Goal: Navigation & Orientation: Understand site structure

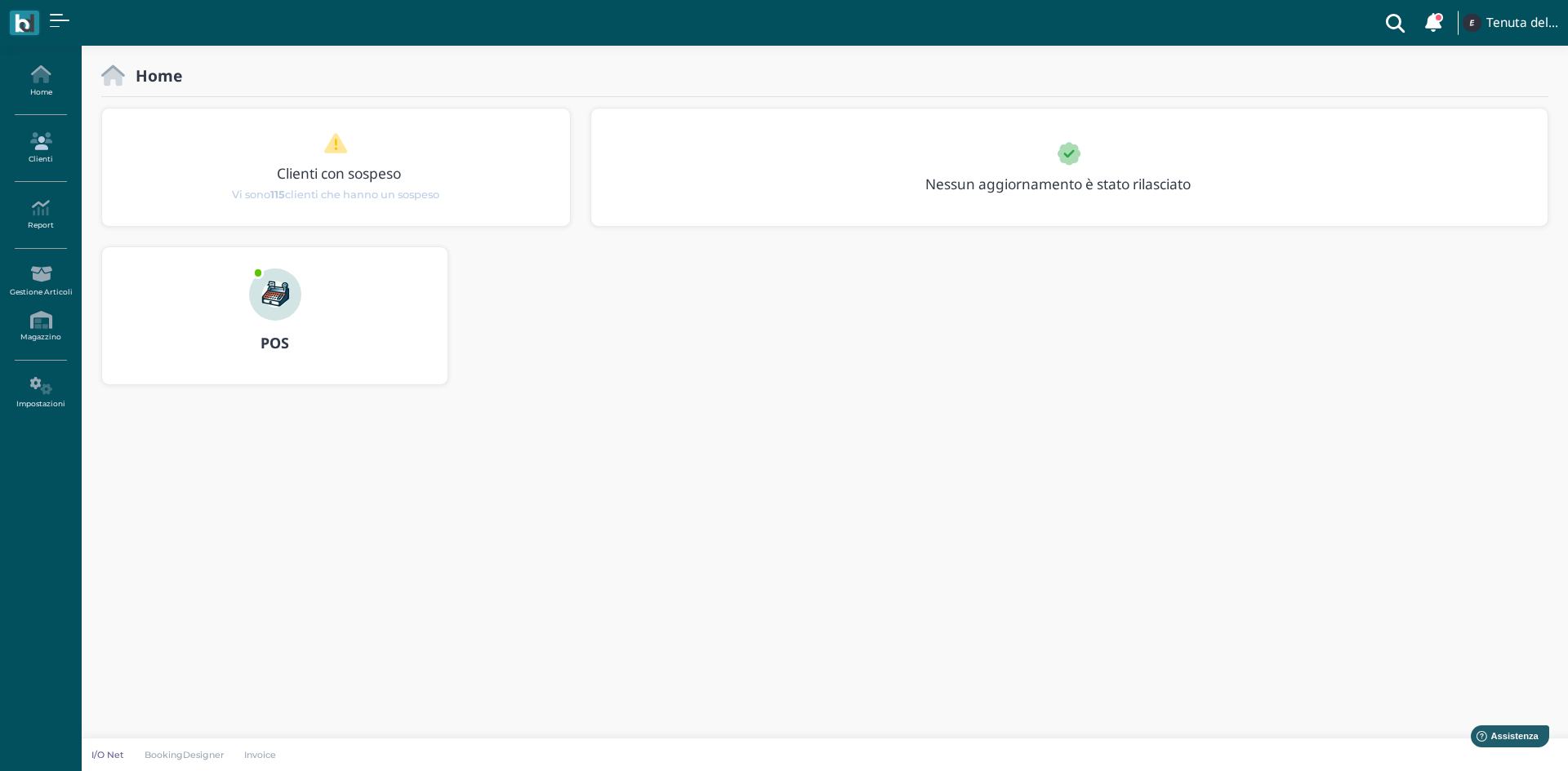
click at [37, 154] on link "Clienti" at bounding box center [40, 147] width 71 height 45
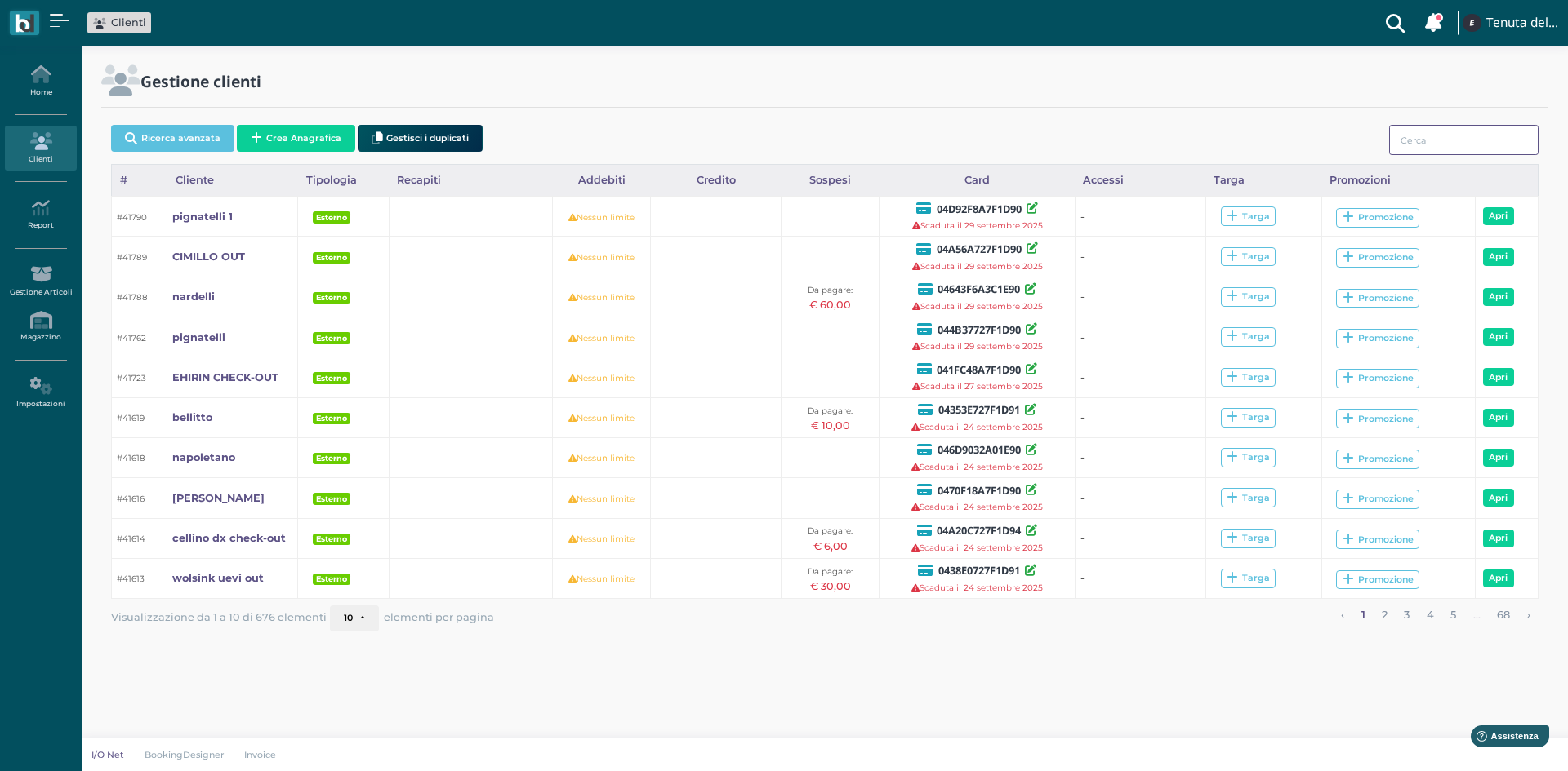
drag, startPoint x: 1478, startPoint y: 138, endPoint x: 1450, endPoint y: 141, distance: 28.2
click at [1478, 137] on input "search" at bounding box center [1462, 140] width 149 height 30
click at [36, 382] on icon at bounding box center [40, 386] width 71 height 18
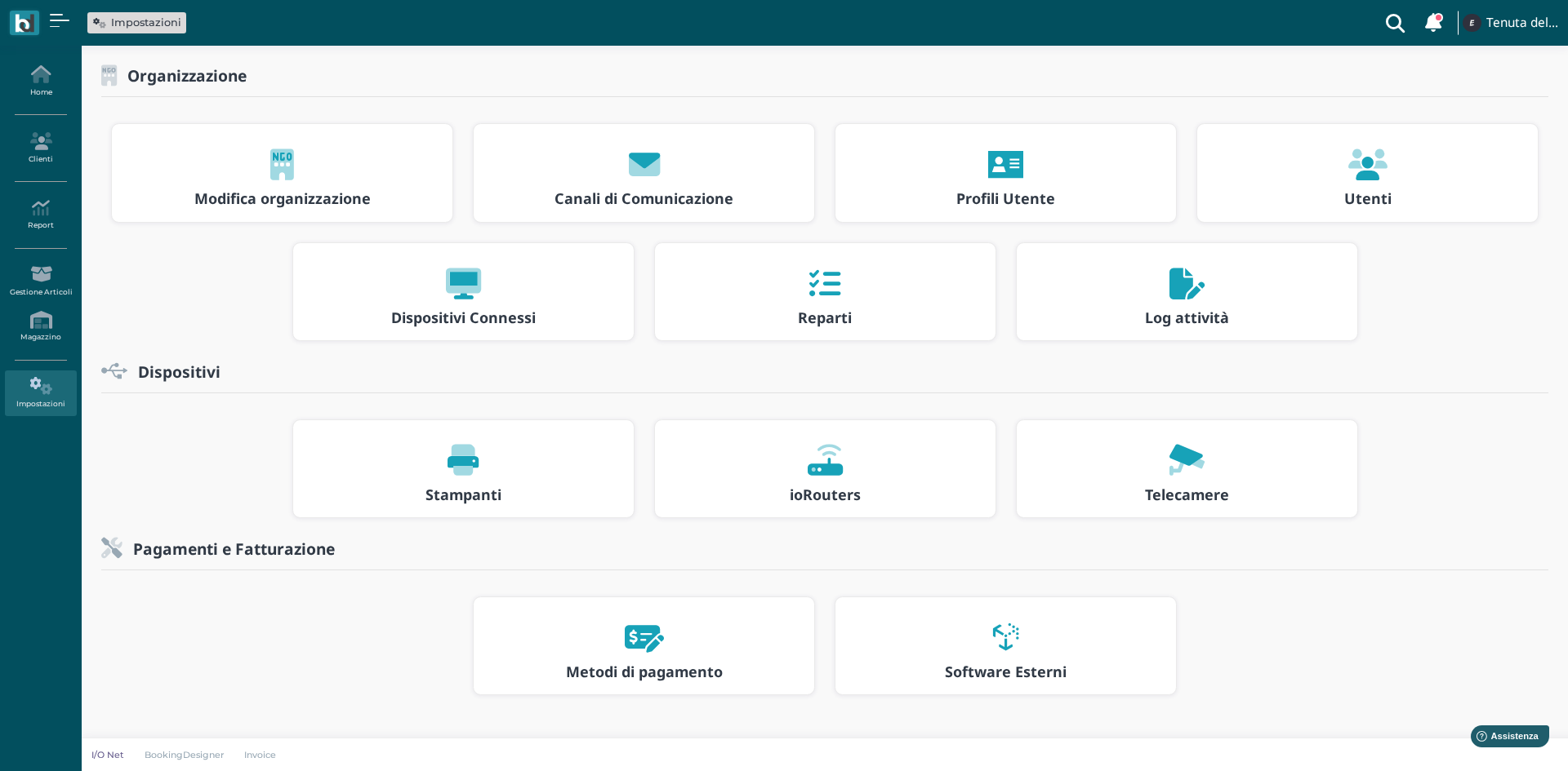
click at [1081, 455] on div at bounding box center [1186, 461] width 311 height 52
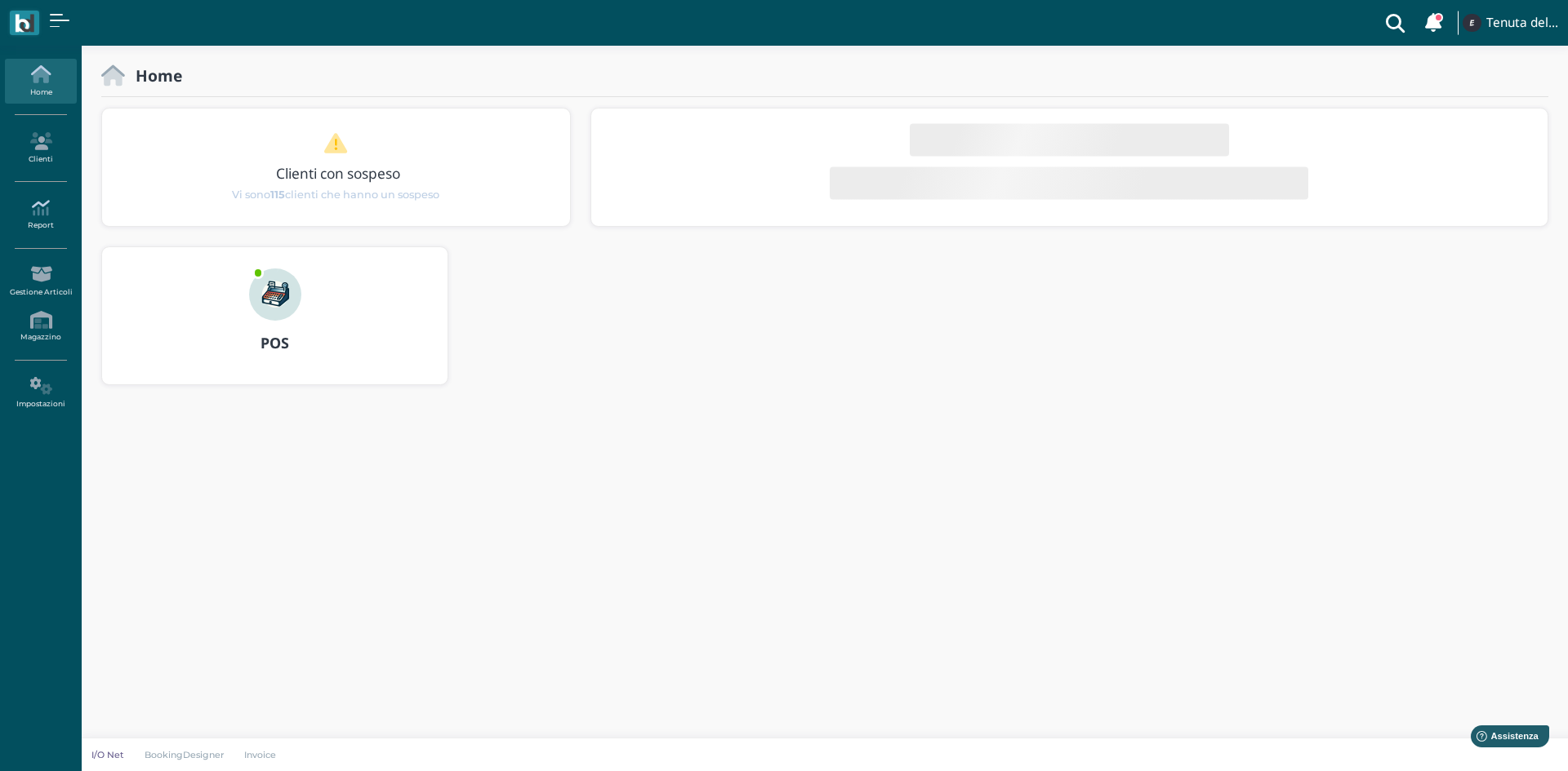
drag, startPoint x: 23, startPoint y: 211, endPoint x: 15, endPoint y: 216, distance: 9.4
click at [22, 211] on icon at bounding box center [40, 207] width 71 height 18
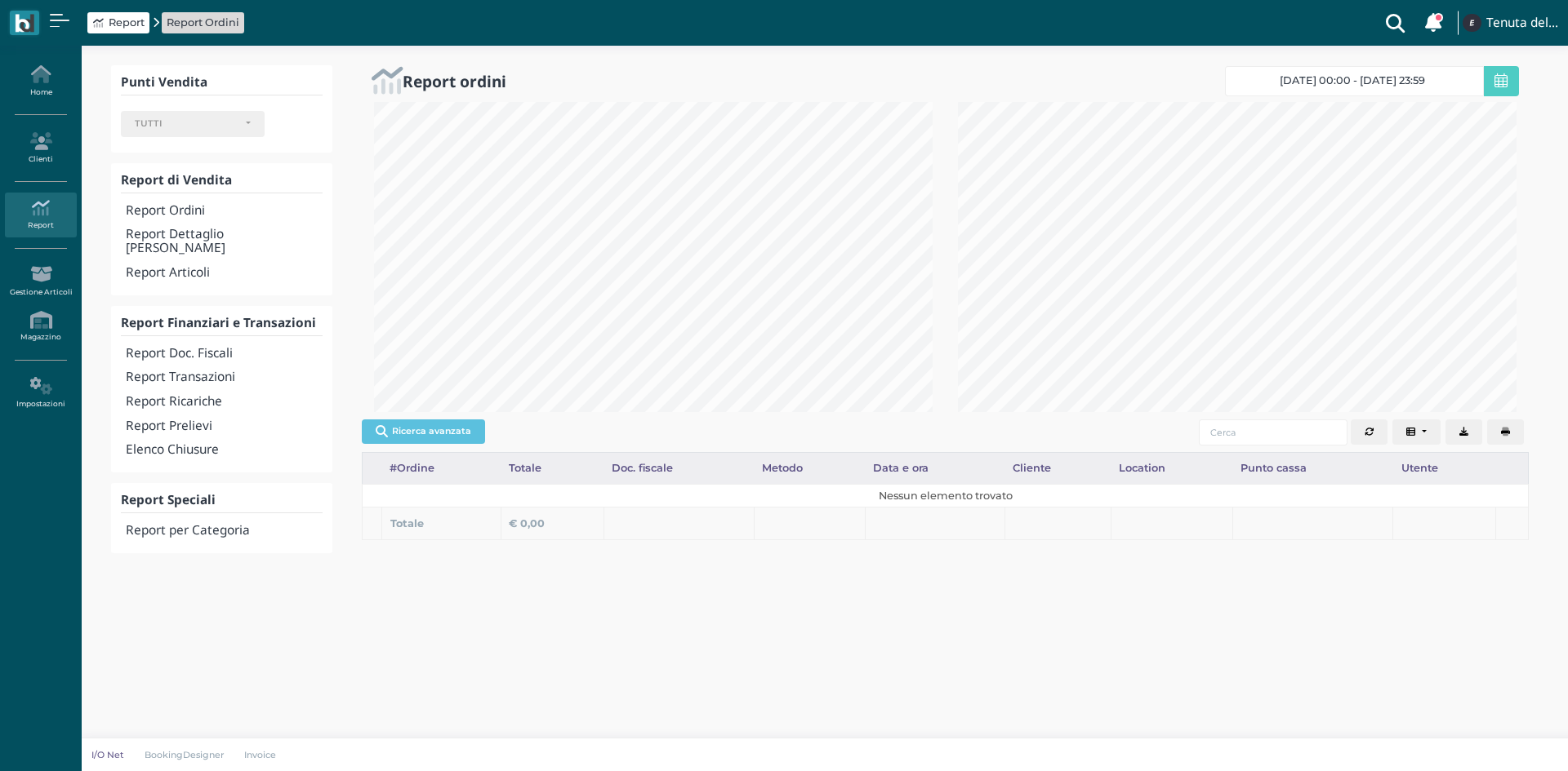
select select
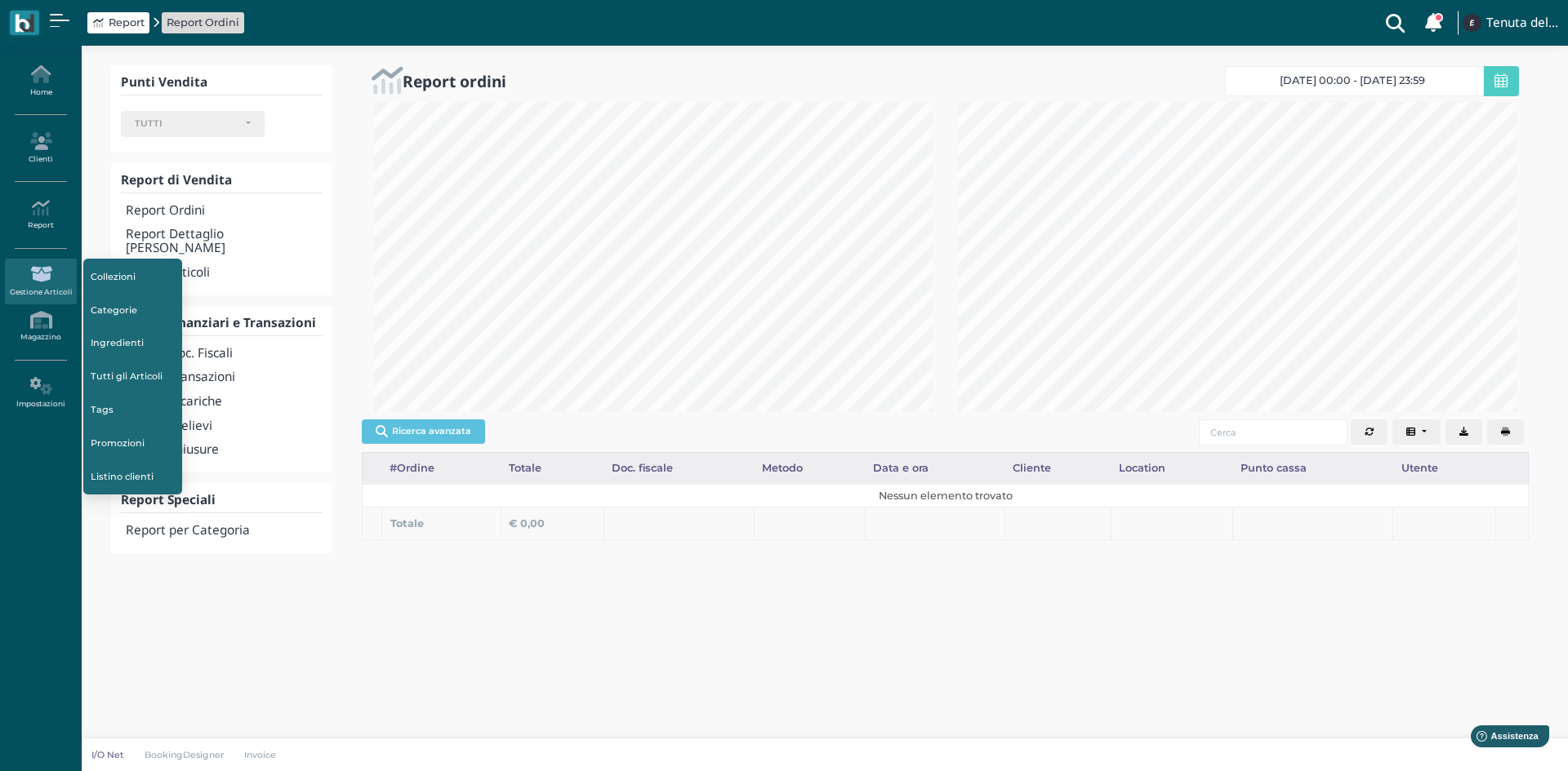
click at [46, 272] on icon at bounding box center [40, 274] width 71 height 18
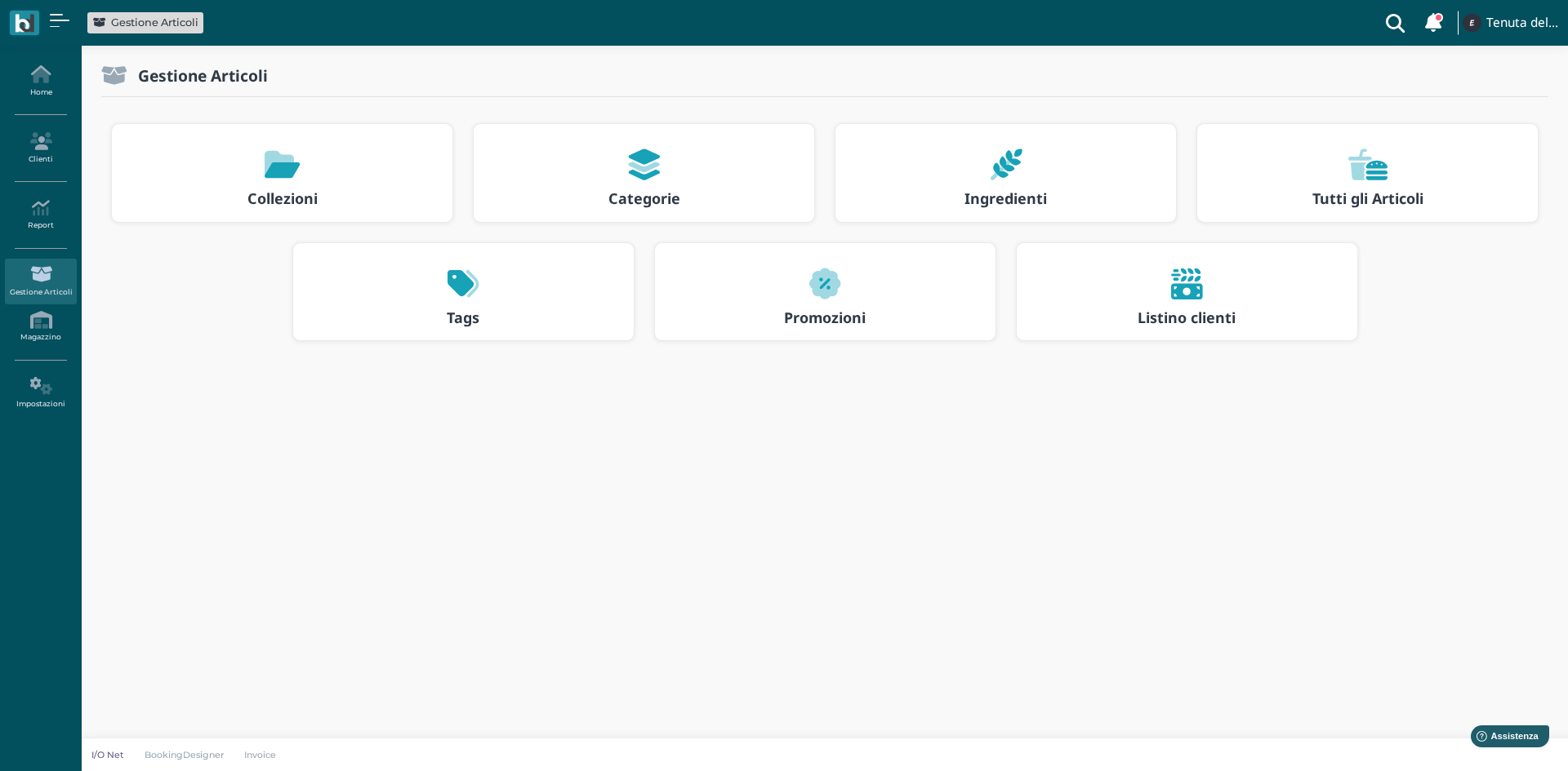
click at [1218, 284] on div at bounding box center [1186, 283] width 311 height 52
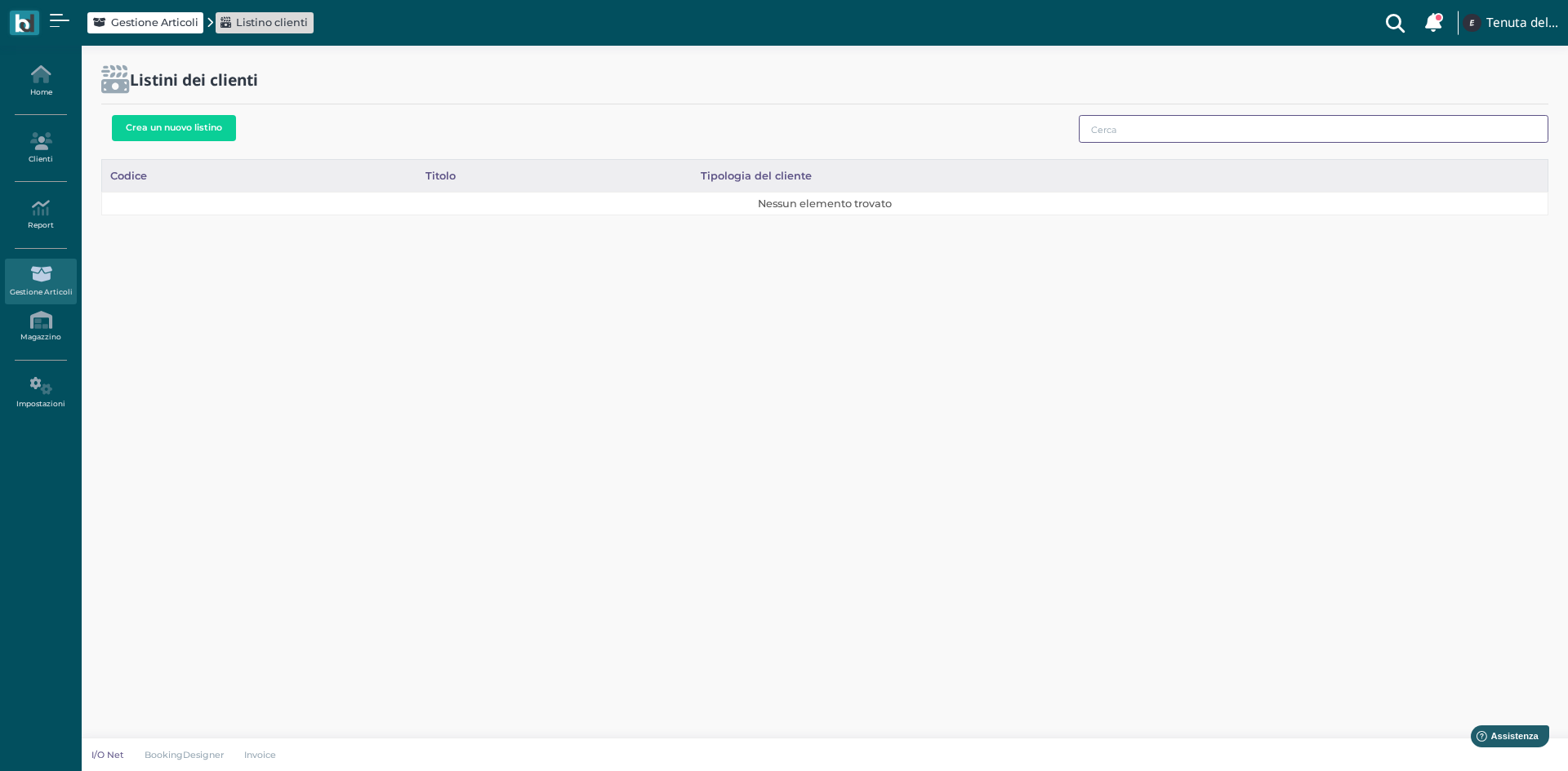
click at [1195, 122] on input "text" at bounding box center [1313, 128] width 470 height 28
click at [48, 89] on link "Home" at bounding box center [40, 81] width 71 height 45
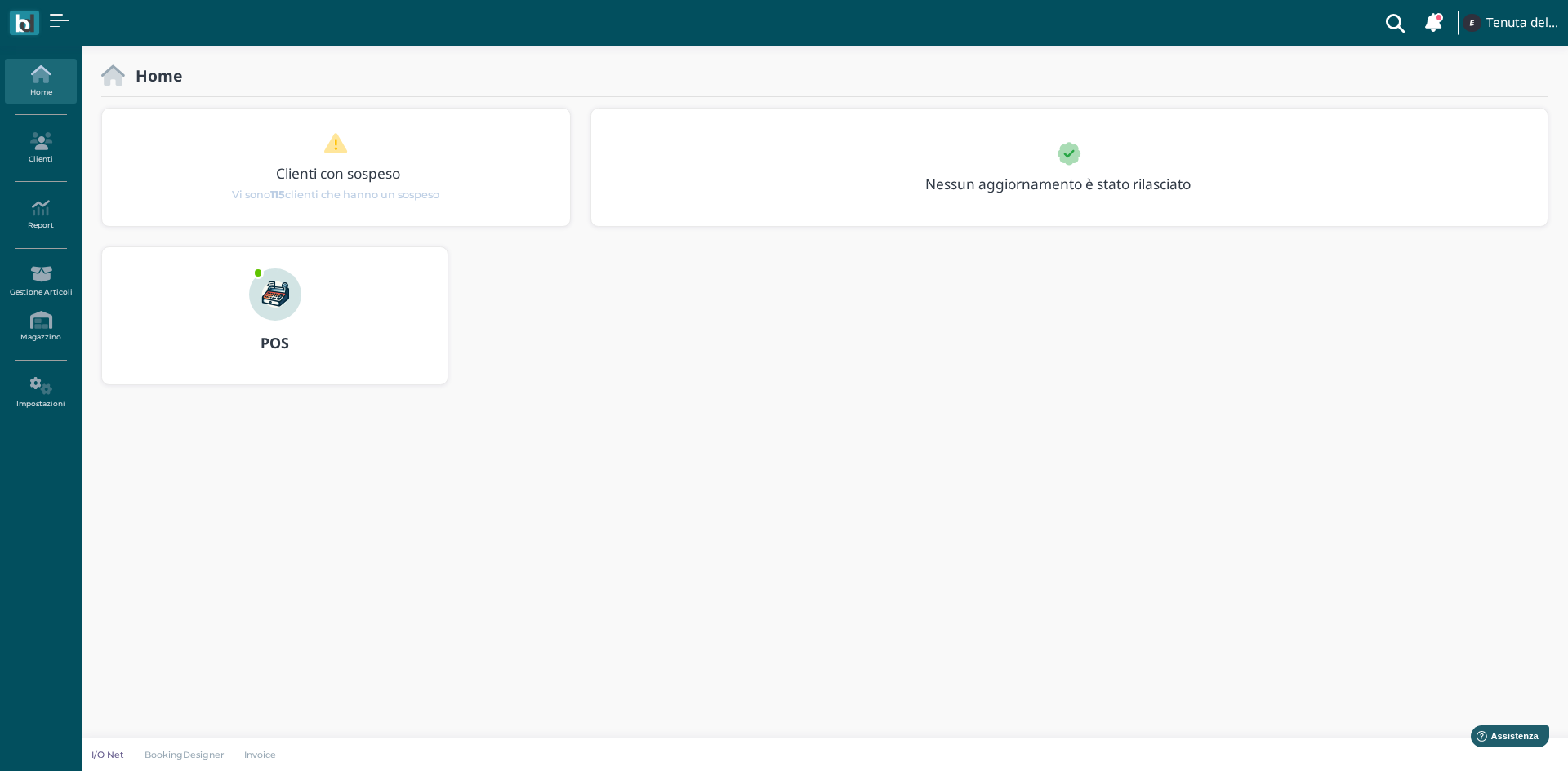
click at [266, 320] on div "POS" at bounding box center [274, 343] width 345 height 46
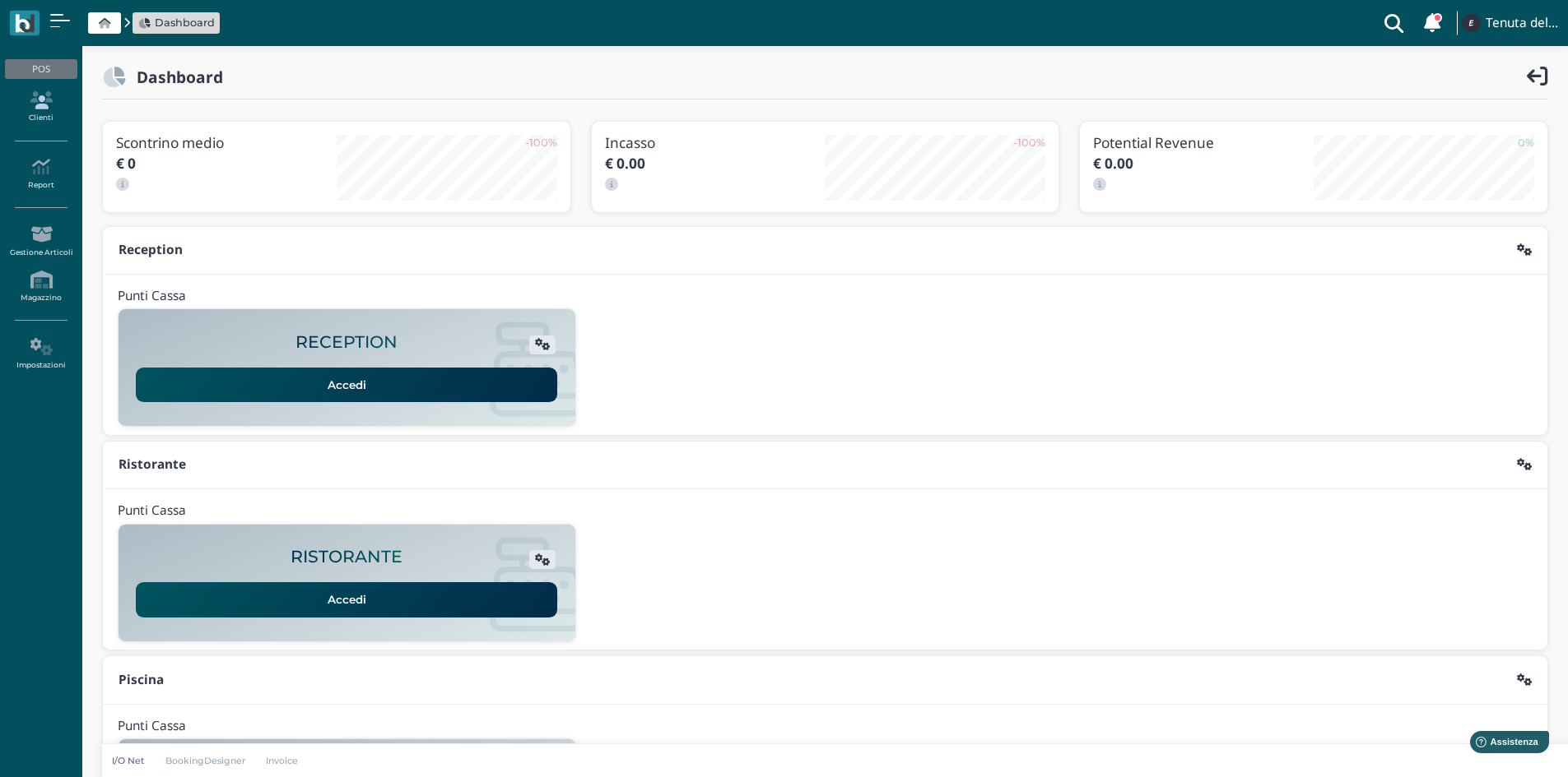
click at [30, 109] on link "Clienti" at bounding box center [40, 106] width 72 height 45
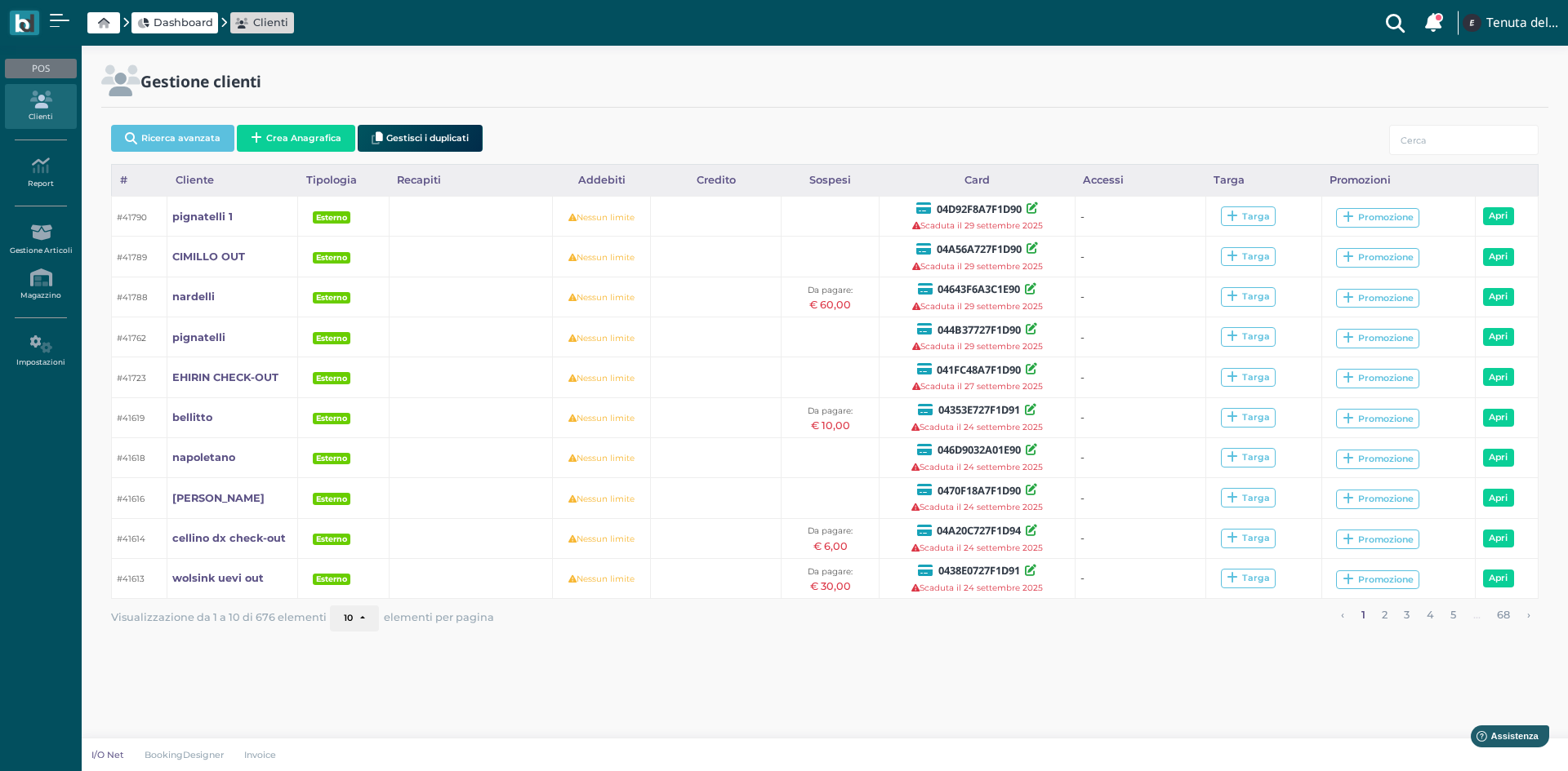
click at [42, 114] on link "Clienti" at bounding box center [40, 106] width 71 height 45
click at [52, 78] on div "POS" at bounding box center [40, 68] width 71 height 20
click at [51, 57] on ul "POS Clienti Report Report Ordini Report Prelievi Report Doc. Fiscali Report Tra…" at bounding box center [41, 216] width 82 height 328
click at [44, 159] on icon at bounding box center [40, 165] width 71 height 18
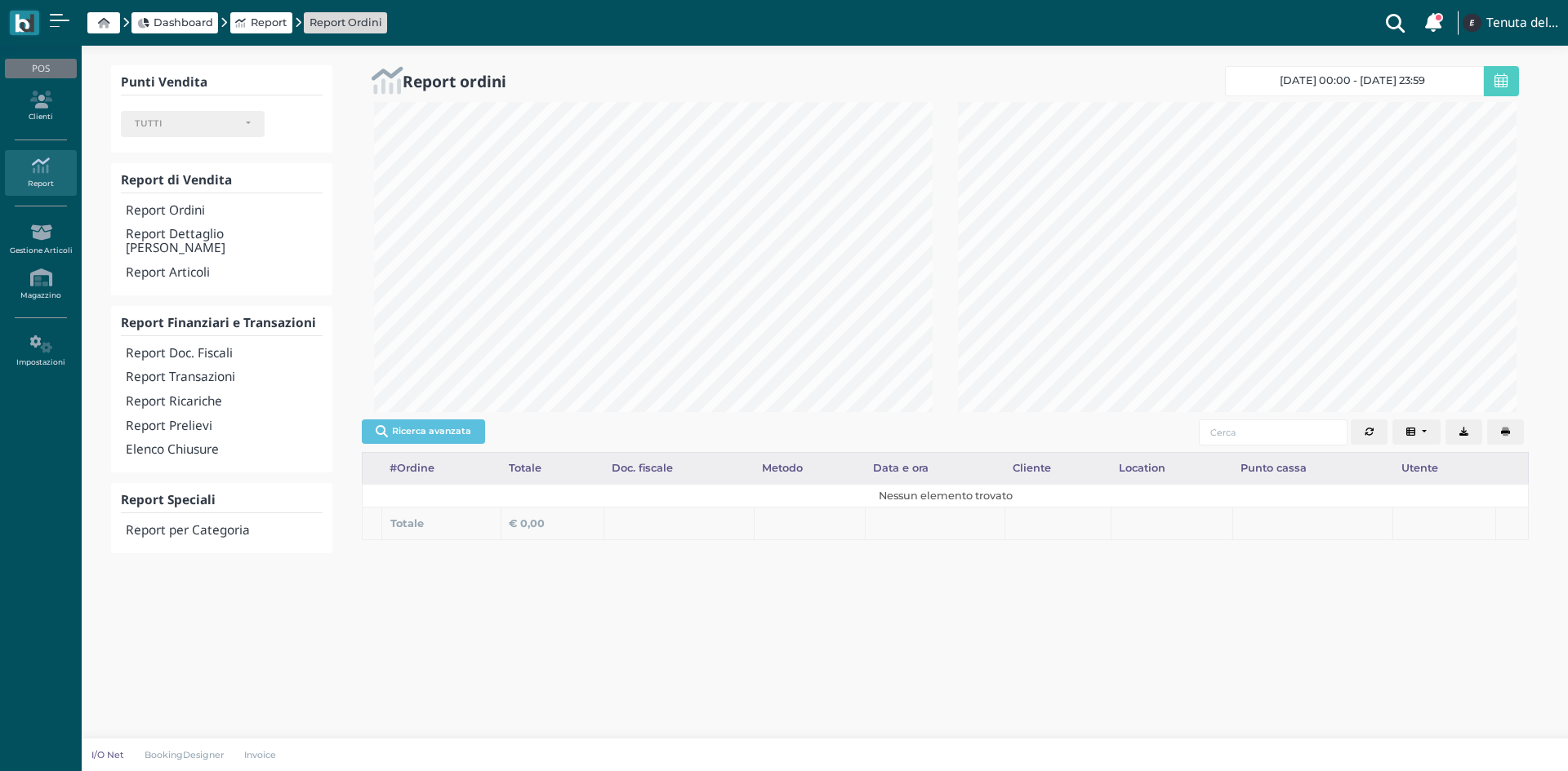
select select
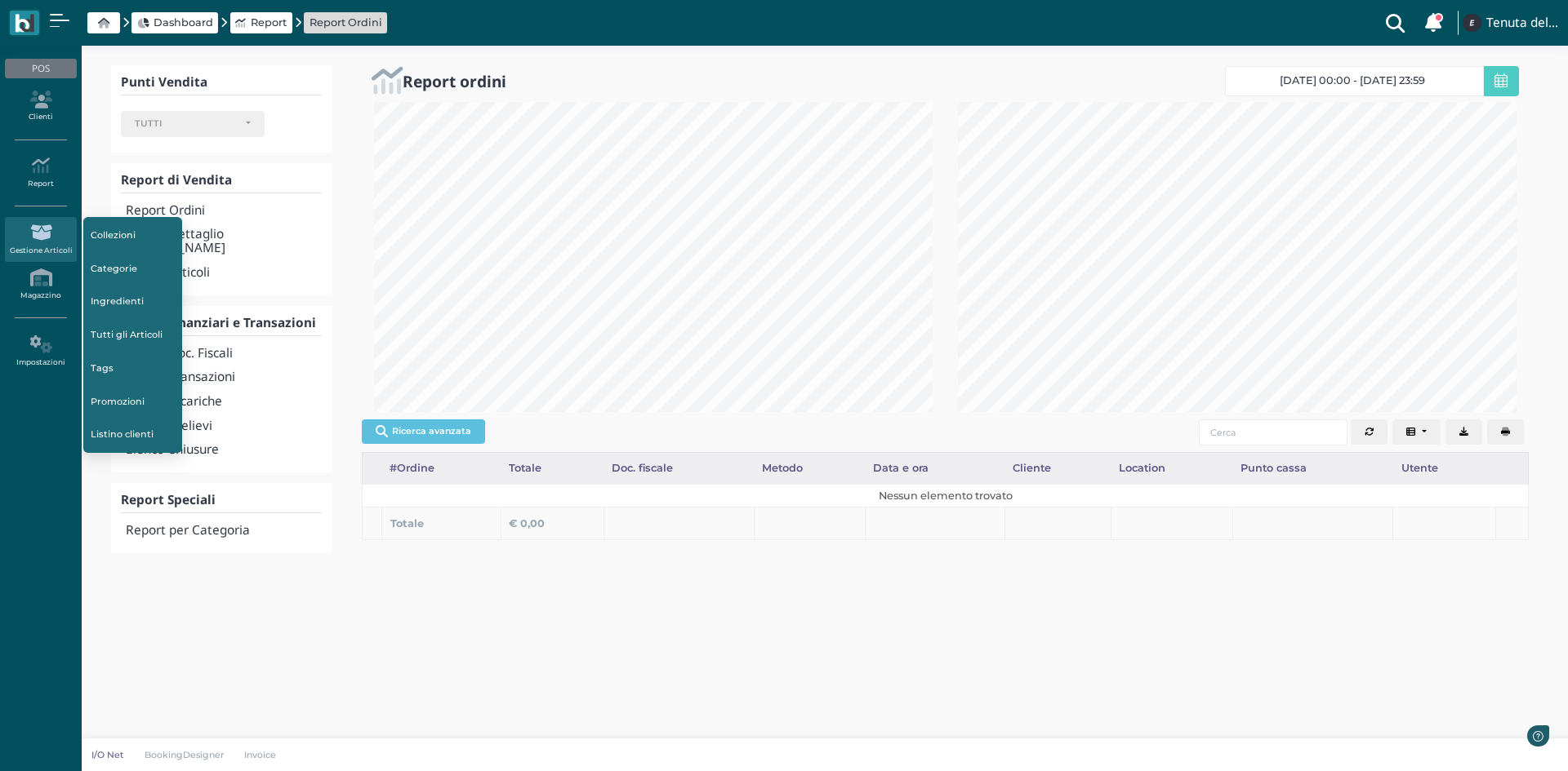
scroll to position [310, 584]
click at [50, 251] on link "Gestione Articoli" at bounding box center [40, 239] width 71 height 45
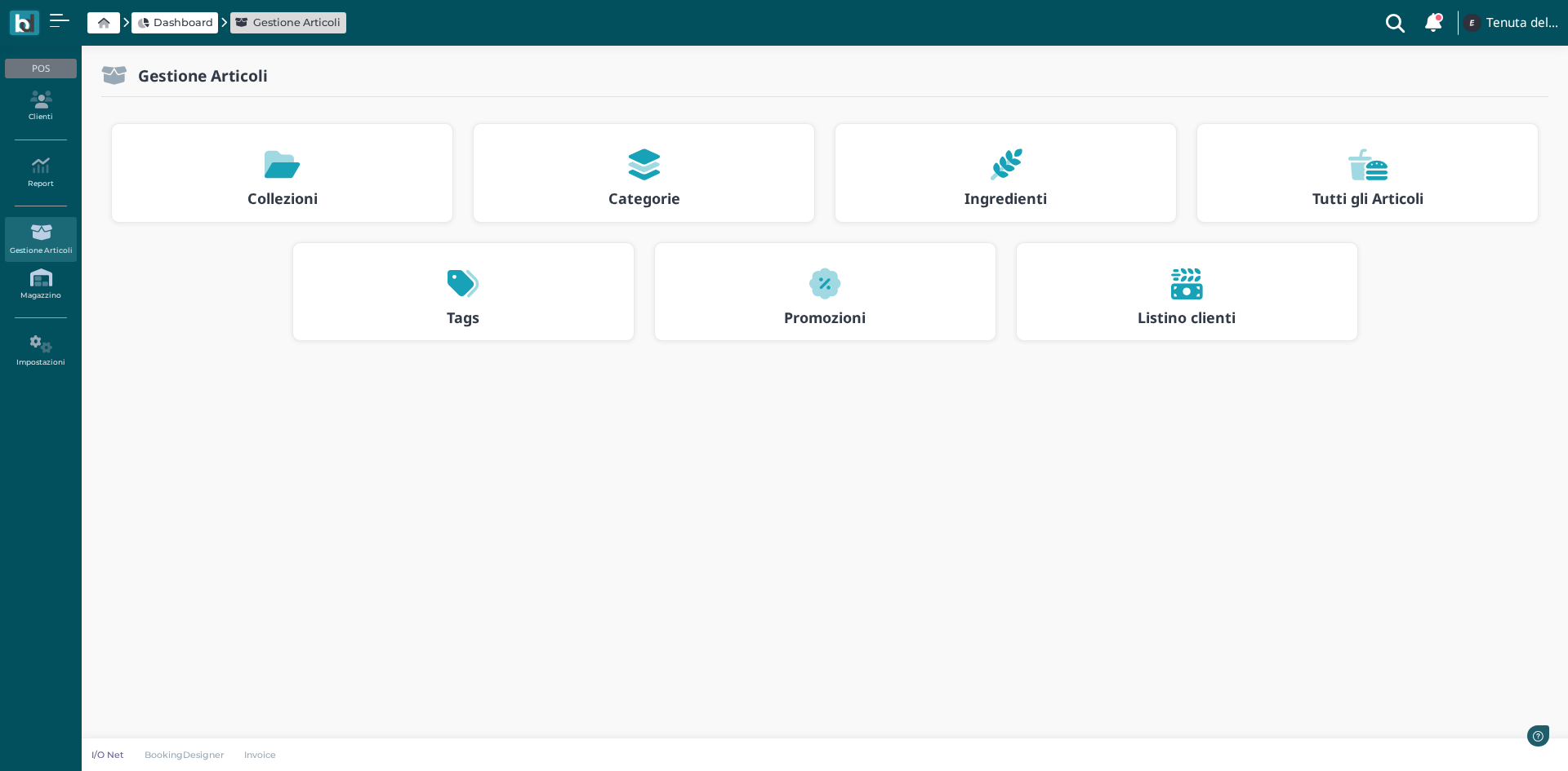
drag, startPoint x: 0, startPoint y: 0, endPoint x: 43, endPoint y: 282, distance: 285.3
click at [43, 282] on icon at bounding box center [40, 277] width 71 height 18
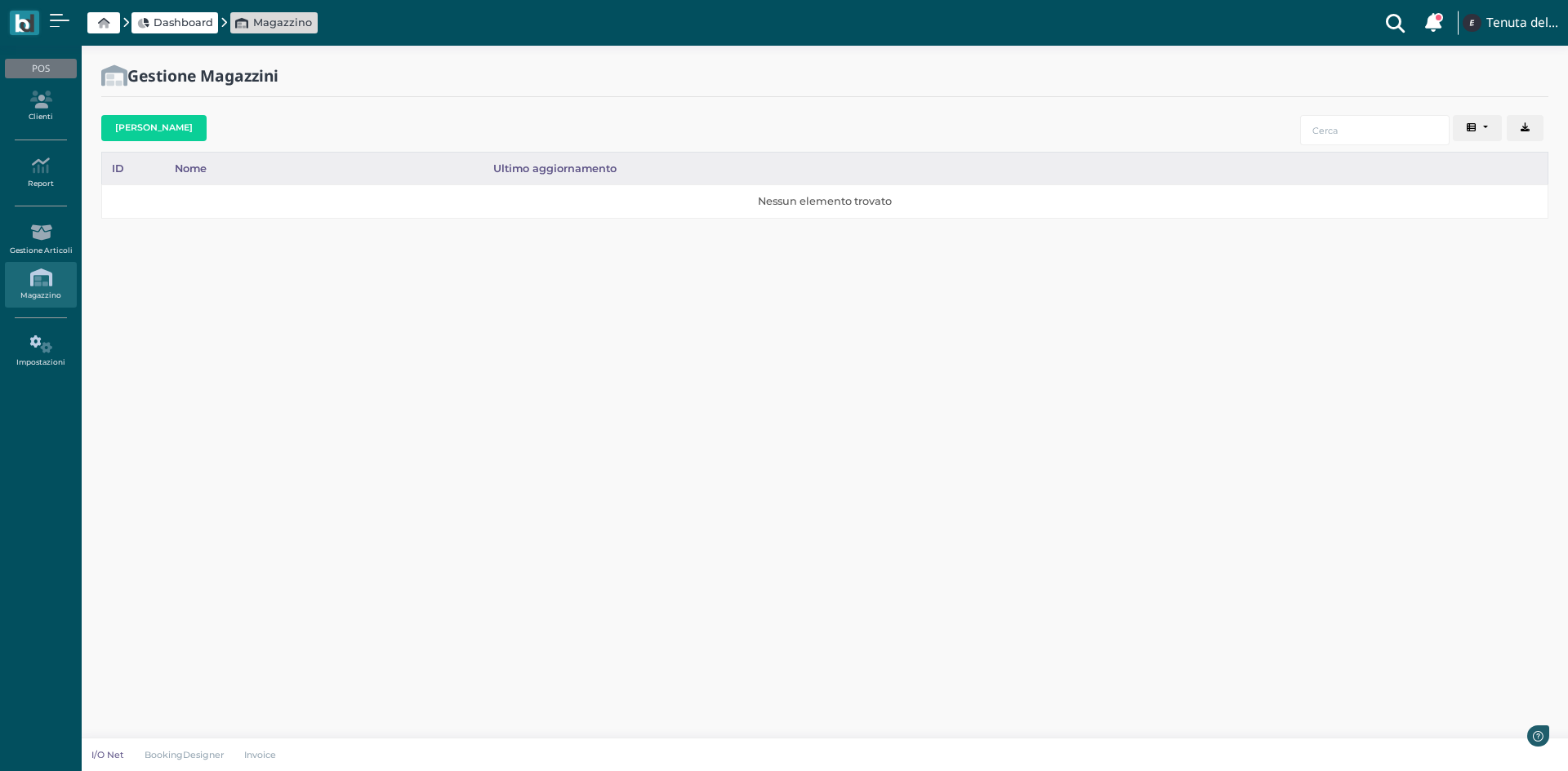
click at [29, 349] on icon at bounding box center [40, 344] width 71 height 18
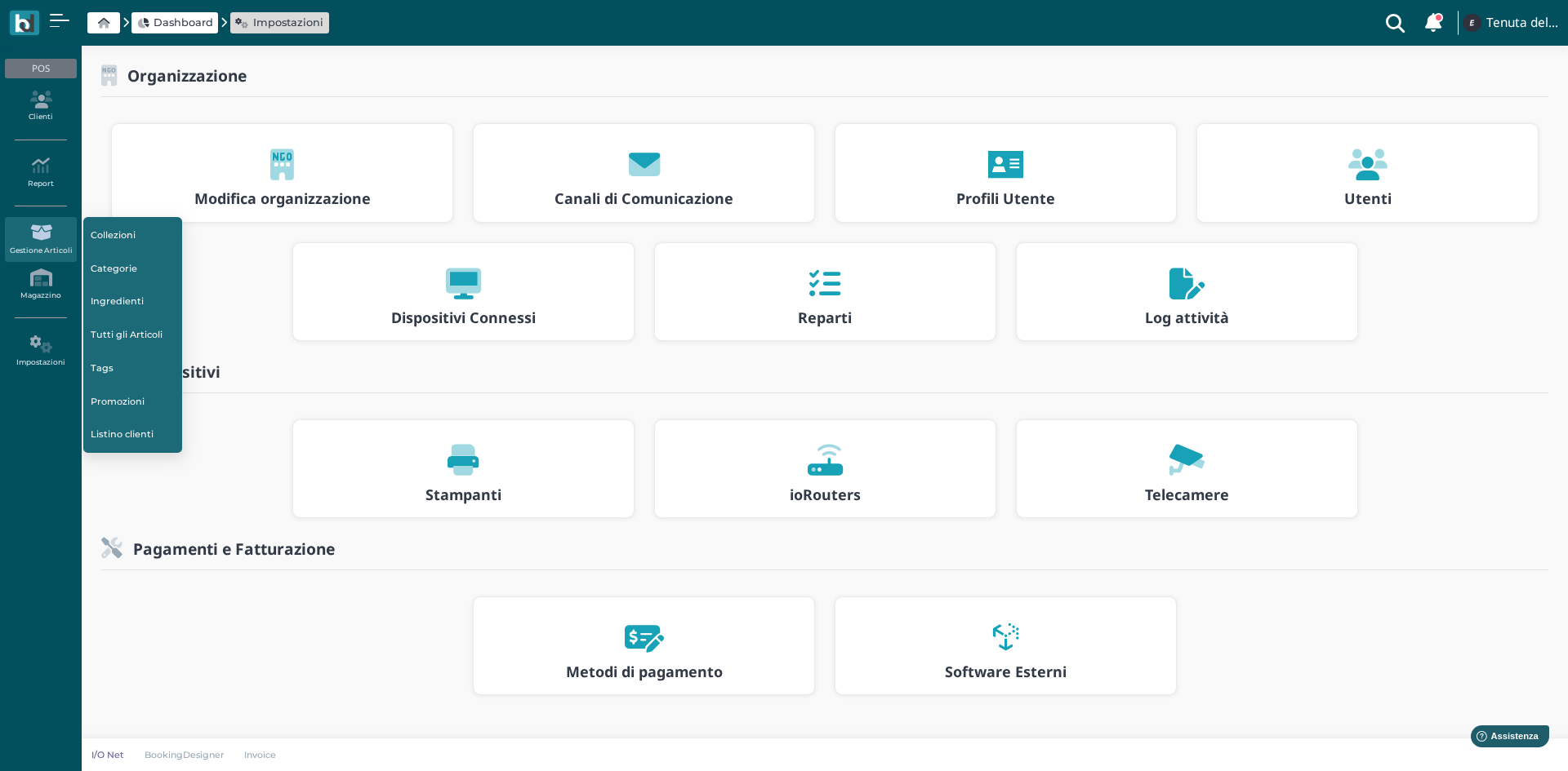
click at [35, 76] on div "POS" at bounding box center [40, 68] width 71 height 20
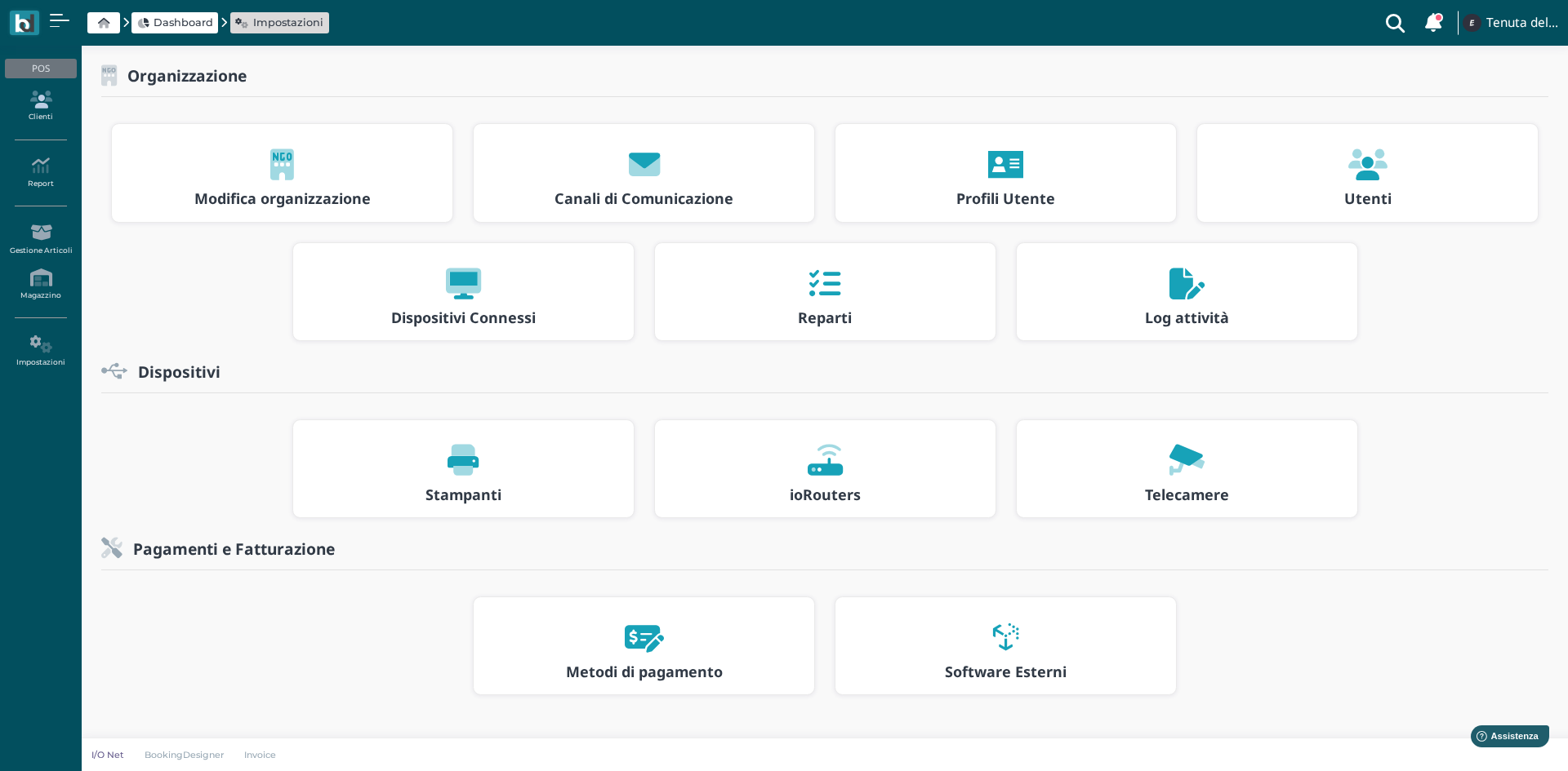
drag, startPoint x: 32, startPoint y: 66, endPoint x: 32, endPoint y: 105, distance: 39.0
click at [32, 65] on div "POS" at bounding box center [40, 68] width 71 height 20
click at [32, 106] on icon at bounding box center [40, 99] width 71 height 18
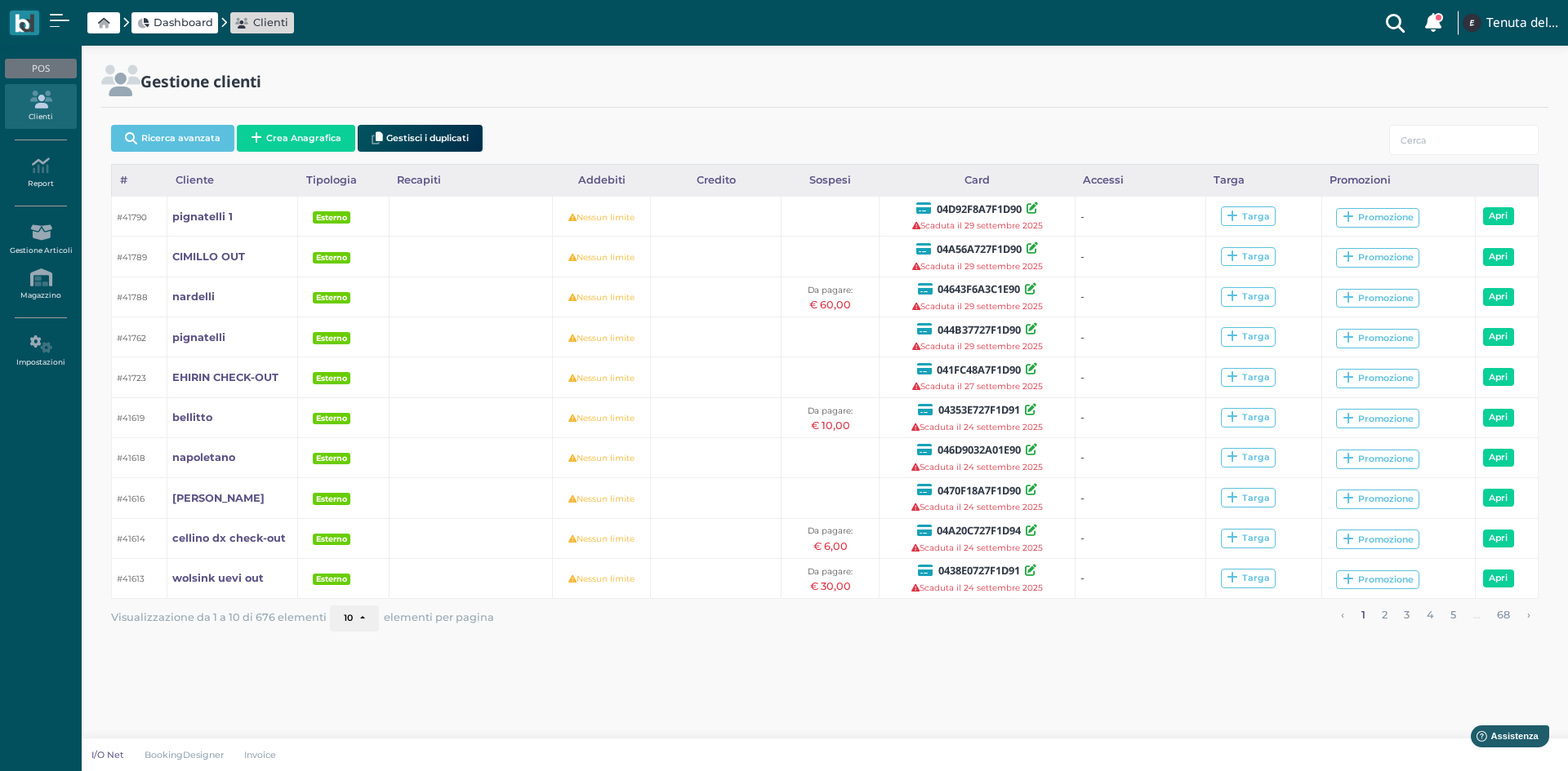
click at [150, 75] on h2 "Gestione clienti" at bounding box center [201, 81] width 121 height 17
click at [192, 79] on h2 "Gestione clienti" at bounding box center [201, 81] width 121 height 17
click at [116, 79] on icon at bounding box center [120, 81] width 39 height 31
click at [31, 103] on icon at bounding box center [40, 99] width 71 height 18
drag, startPoint x: 0, startPoint y: 0, endPoint x: 38, endPoint y: 74, distance: 83.2
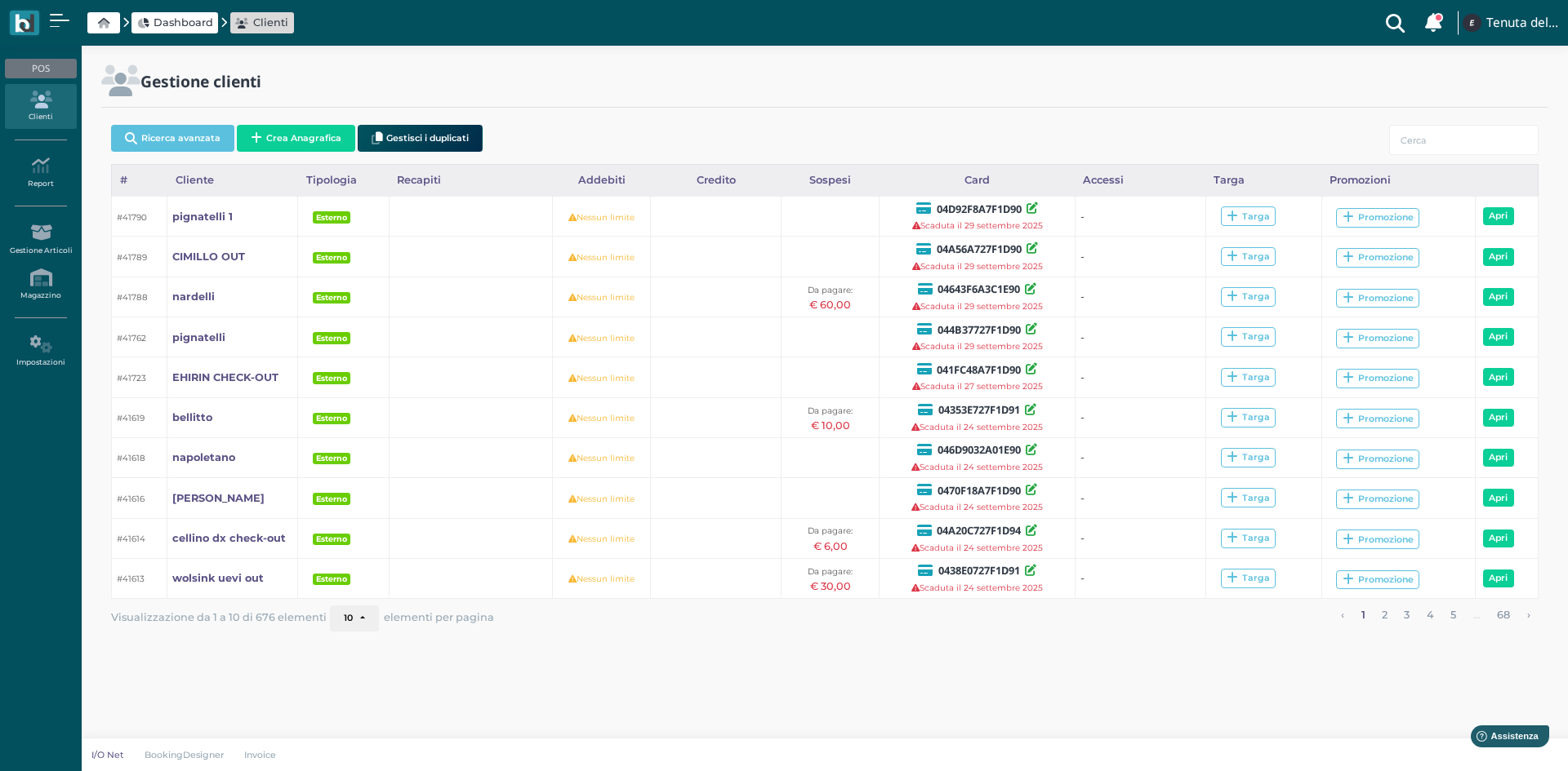
click at [38, 74] on div "POS" at bounding box center [40, 68] width 71 height 20
click at [27, 11] on link at bounding box center [24, 23] width 29 height 26
click at [67, 20] on span at bounding box center [59, 21] width 20 height 2
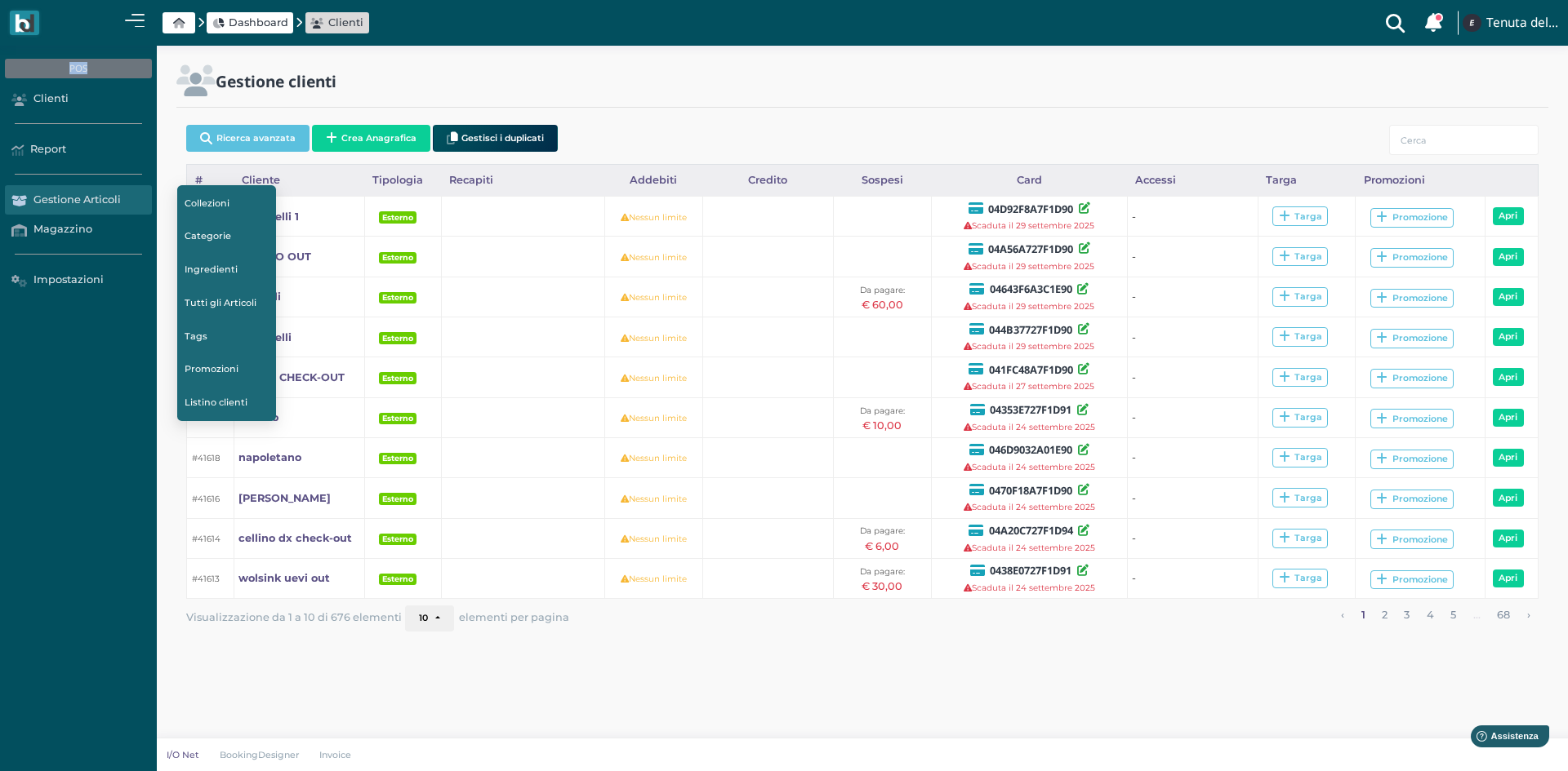
click at [90, 194] on link "Gestione Articoli" at bounding box center [78, 200] width 146 height 29
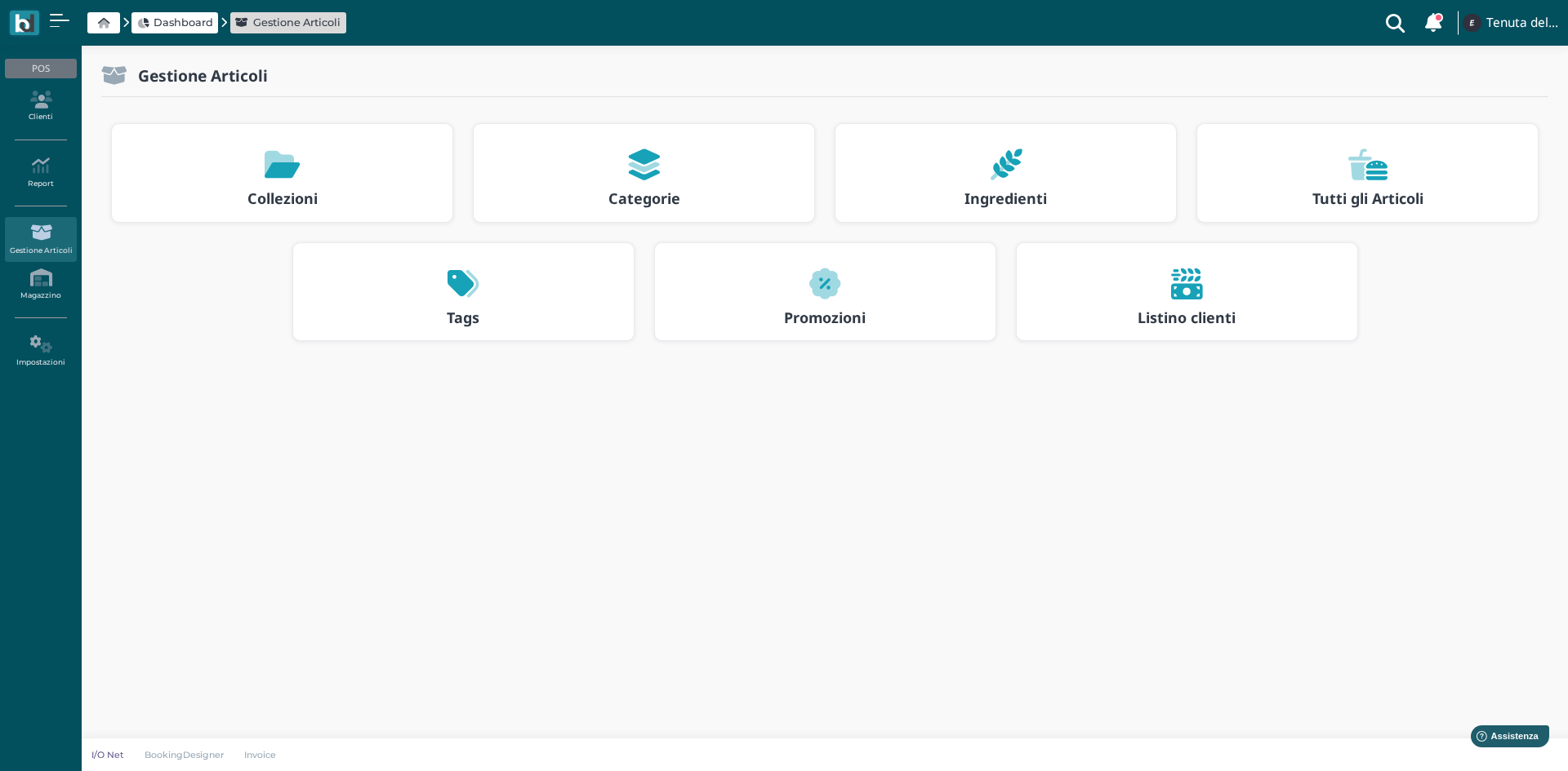
click at [666, 212] on div "Categorie" at bounding box center [644, 173] width 340 height 98
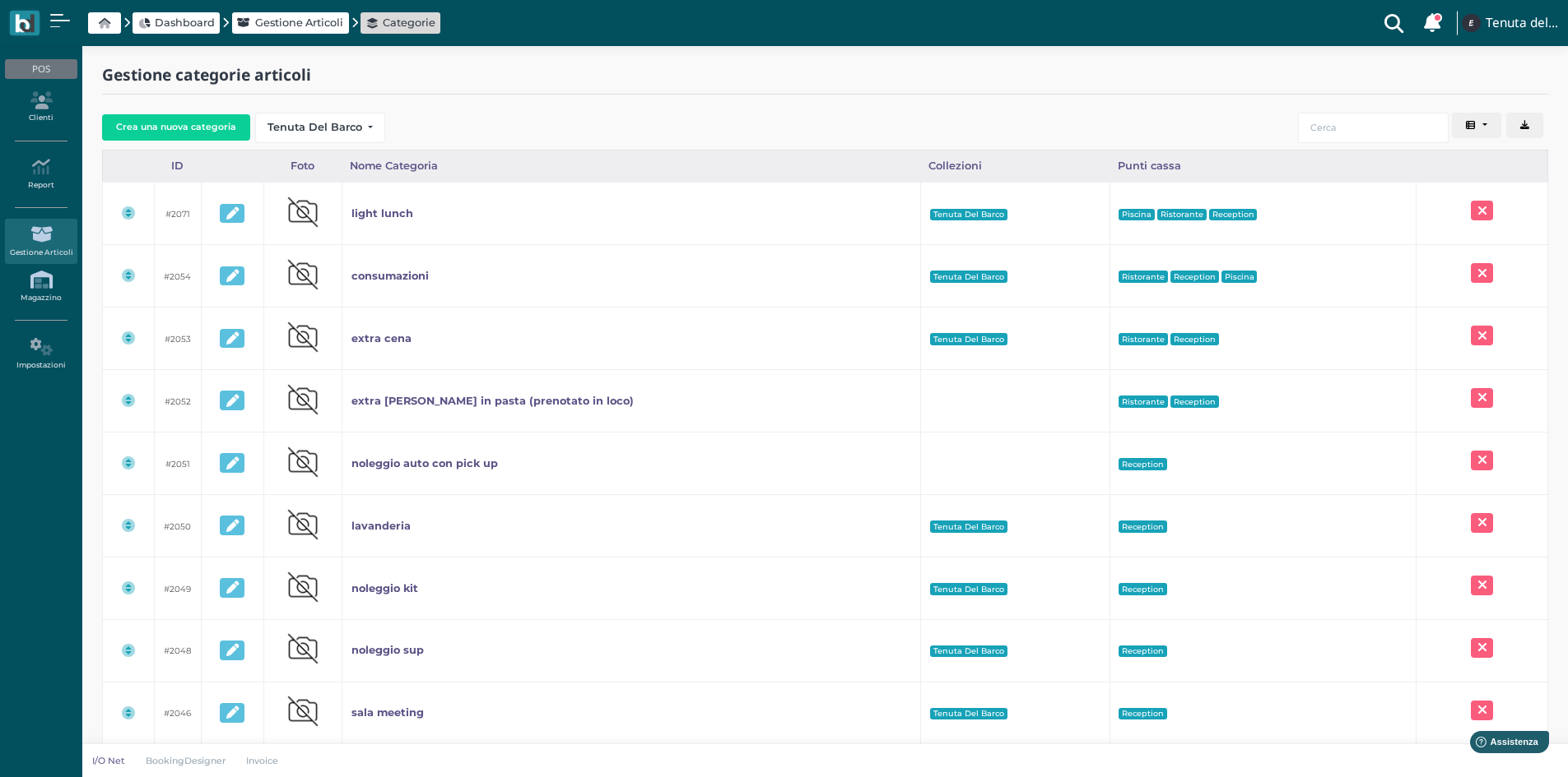
click at [67, 283] on icon at bounding box center [40, 279] width 72 height 18
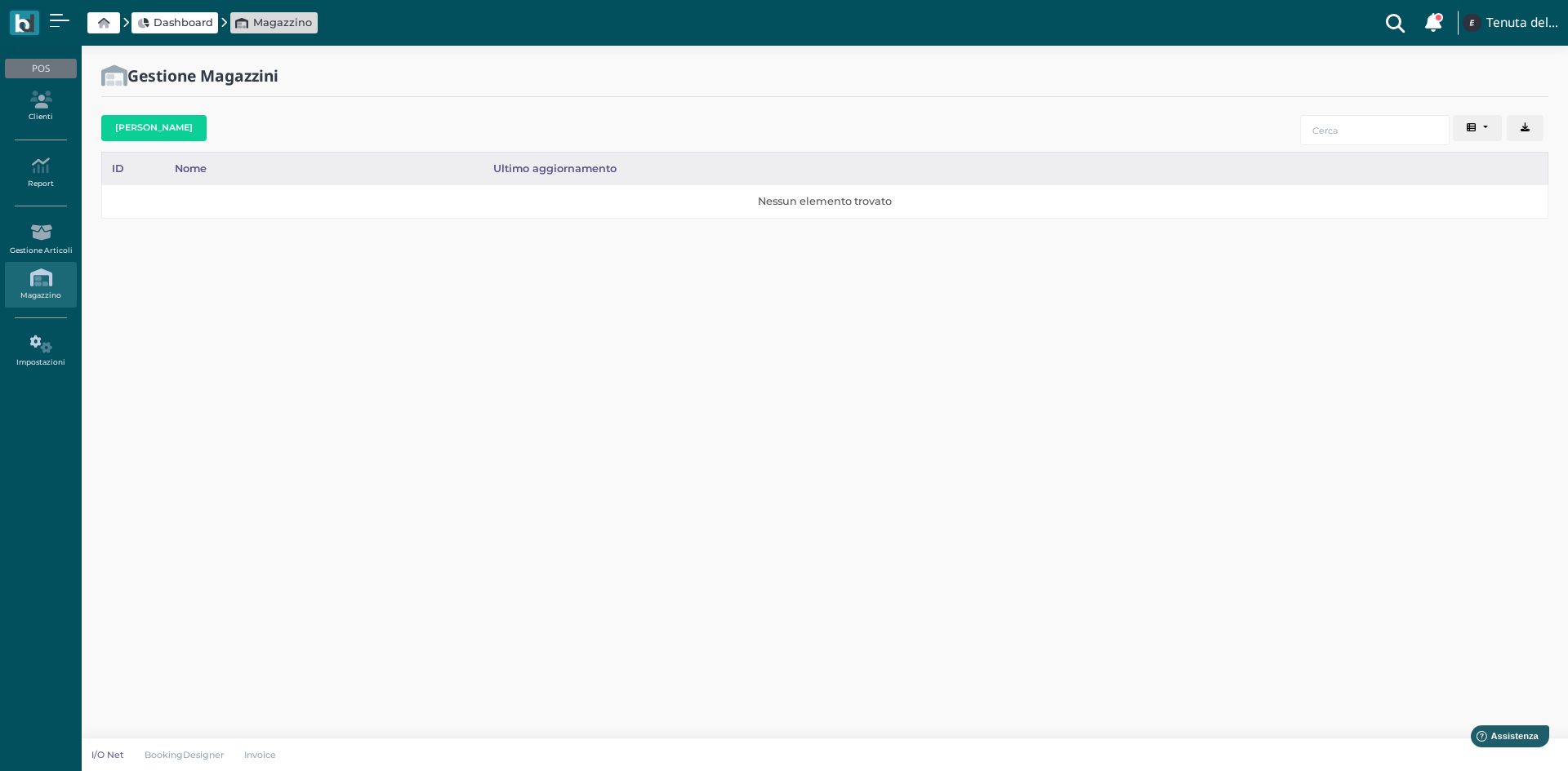
click at [21, 341] on icon at bounding box center [40, 344] width 71 height 18
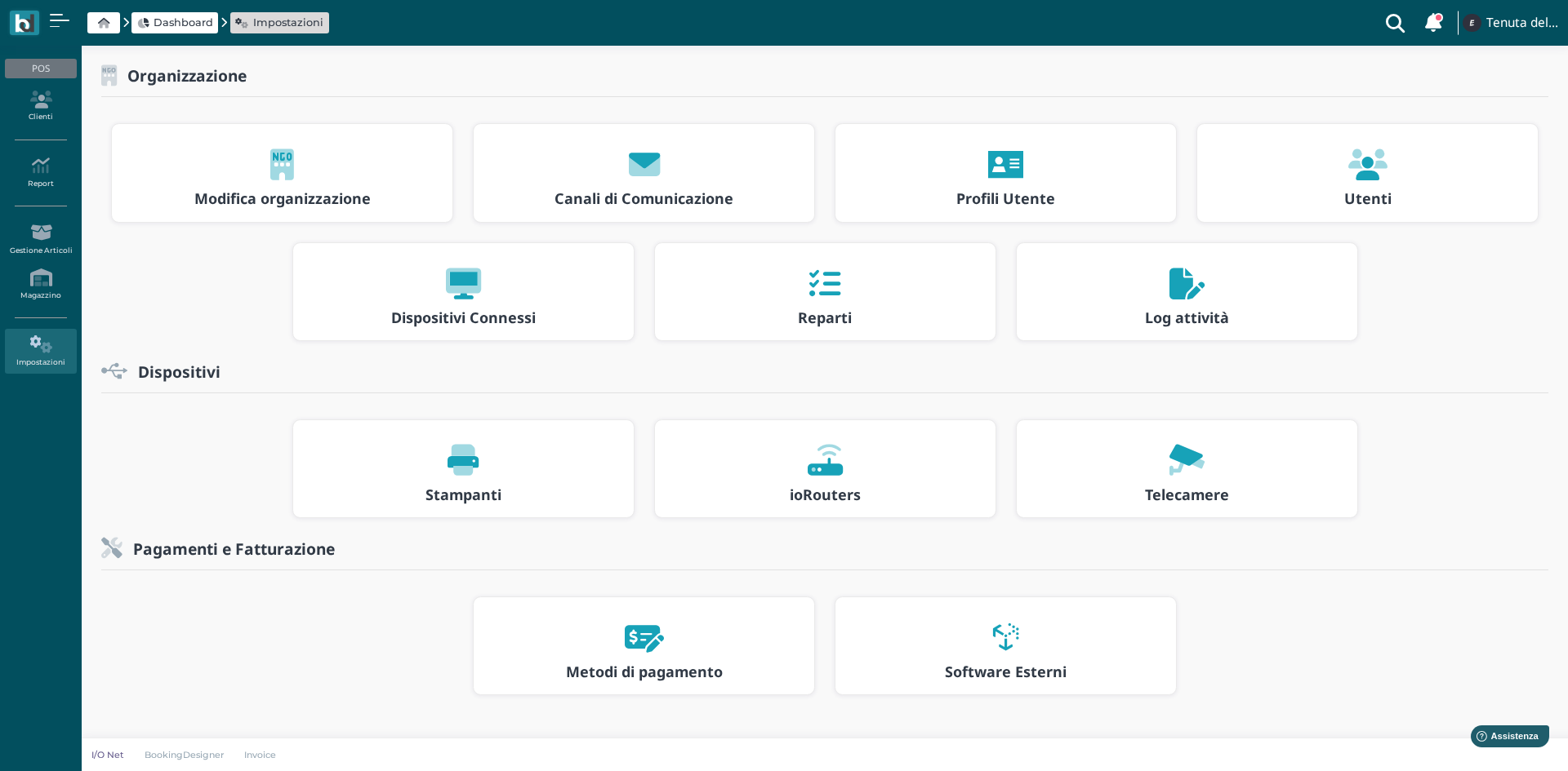
click at [1295, 197] on h3 "Utenti" at bounding box center [1366, 199] width 311 height 16
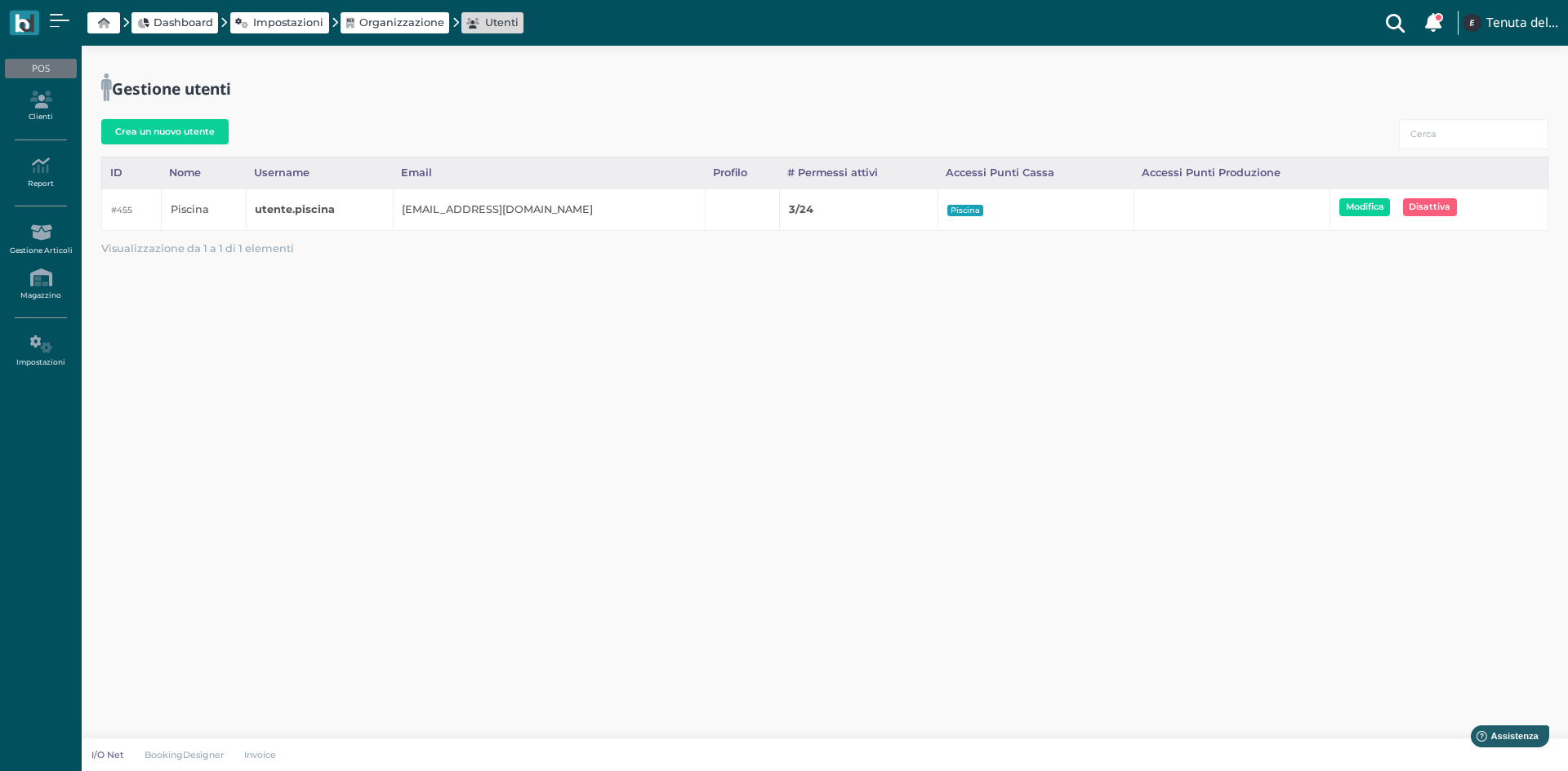
click at [534, 292] on div "Gestione utenti Crea un nuovo utente Caricamento in corso ID Nome Username Emai…" at bounding box center [824, 177] width 1486 height 262
click at [39, 343] on icon at bounding box center [40, 344] width 71 height 18
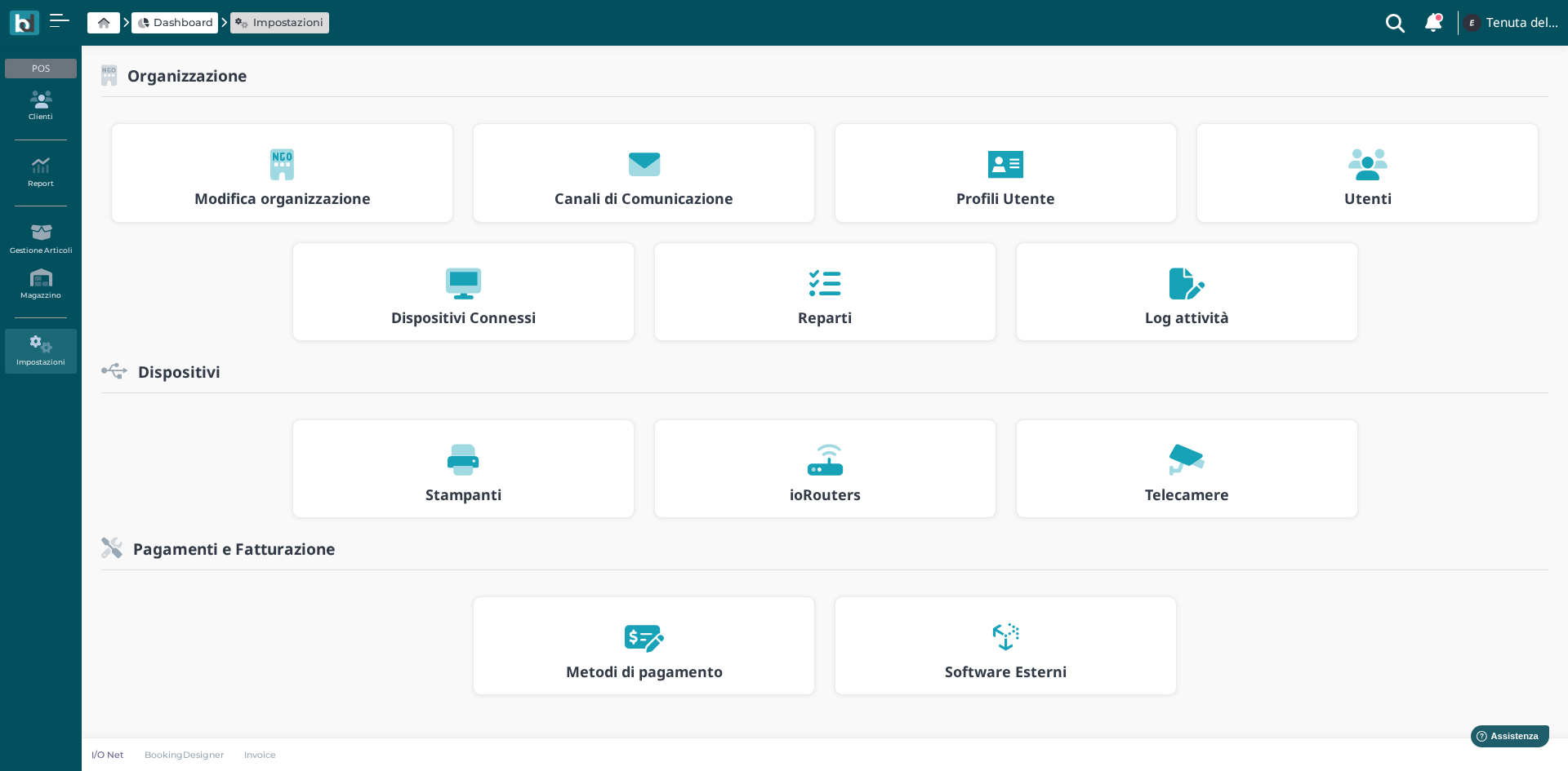
click at [26, 110] on link "Clienti" at bounding box center [40, 106] width 71 height 45
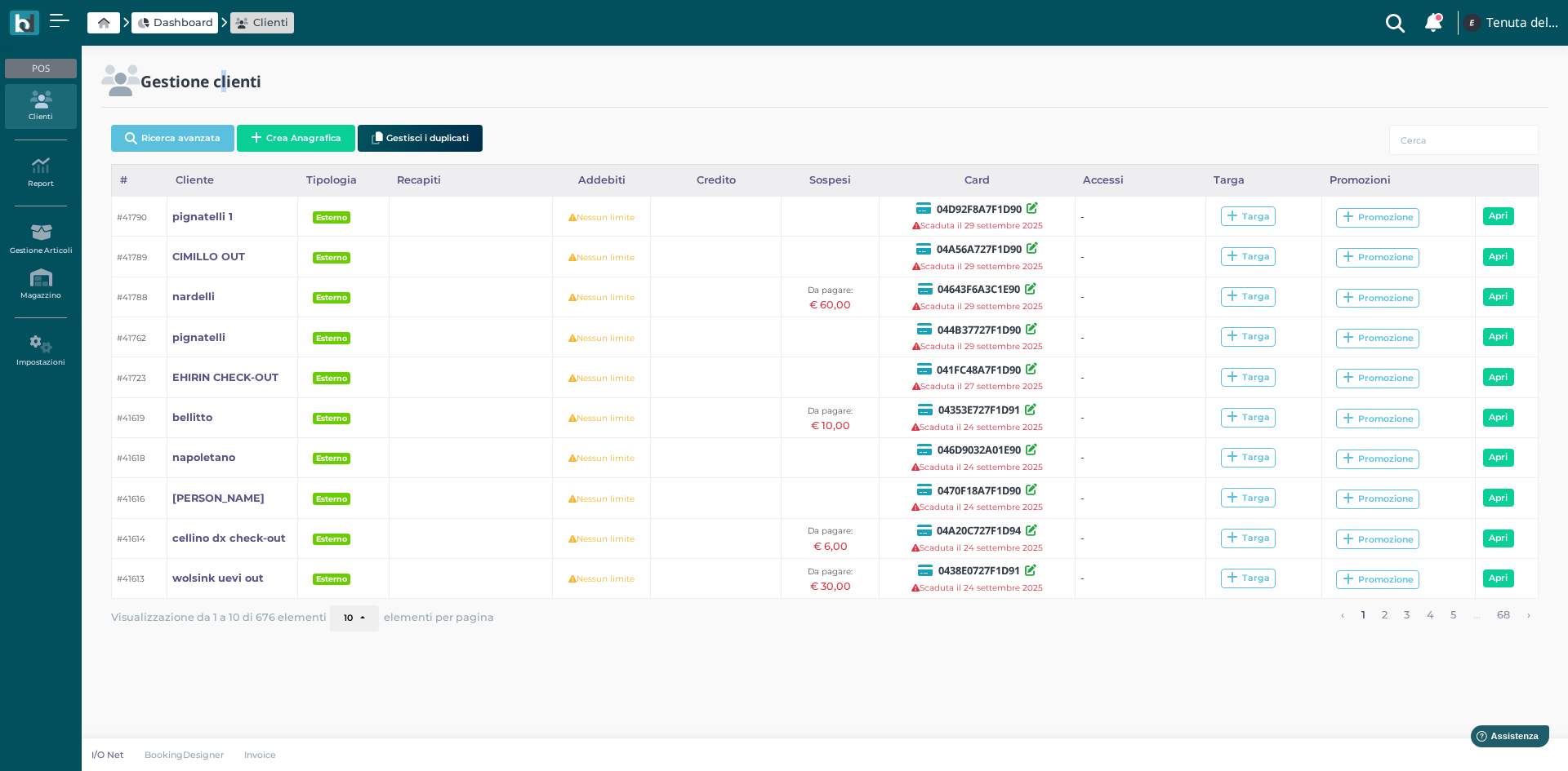
click at [220, 79] on h2 "Gestione clienti" at bounding box center [201, 81] width 121 height 17
click at [118, 61] on div "Gestione clienti Ricerca avanzata Crea Anagrafica Gestisci i duplicati Caricame…" at bounding box center [824, 363] width 1486 height 635
click at [320, 87] on div "Gestione clienti" at bounding box center [518, 81] width 836 height 31
click at [44, 8] on div "Dashboard Clienti Clienti con sospeso Vi sono 115 clienti che hanno un sospeso …" at bounding box center [784, 23] width 1548 height 46
click at [49, 21] on link at bounding box center [59, 23] width 20 height 18
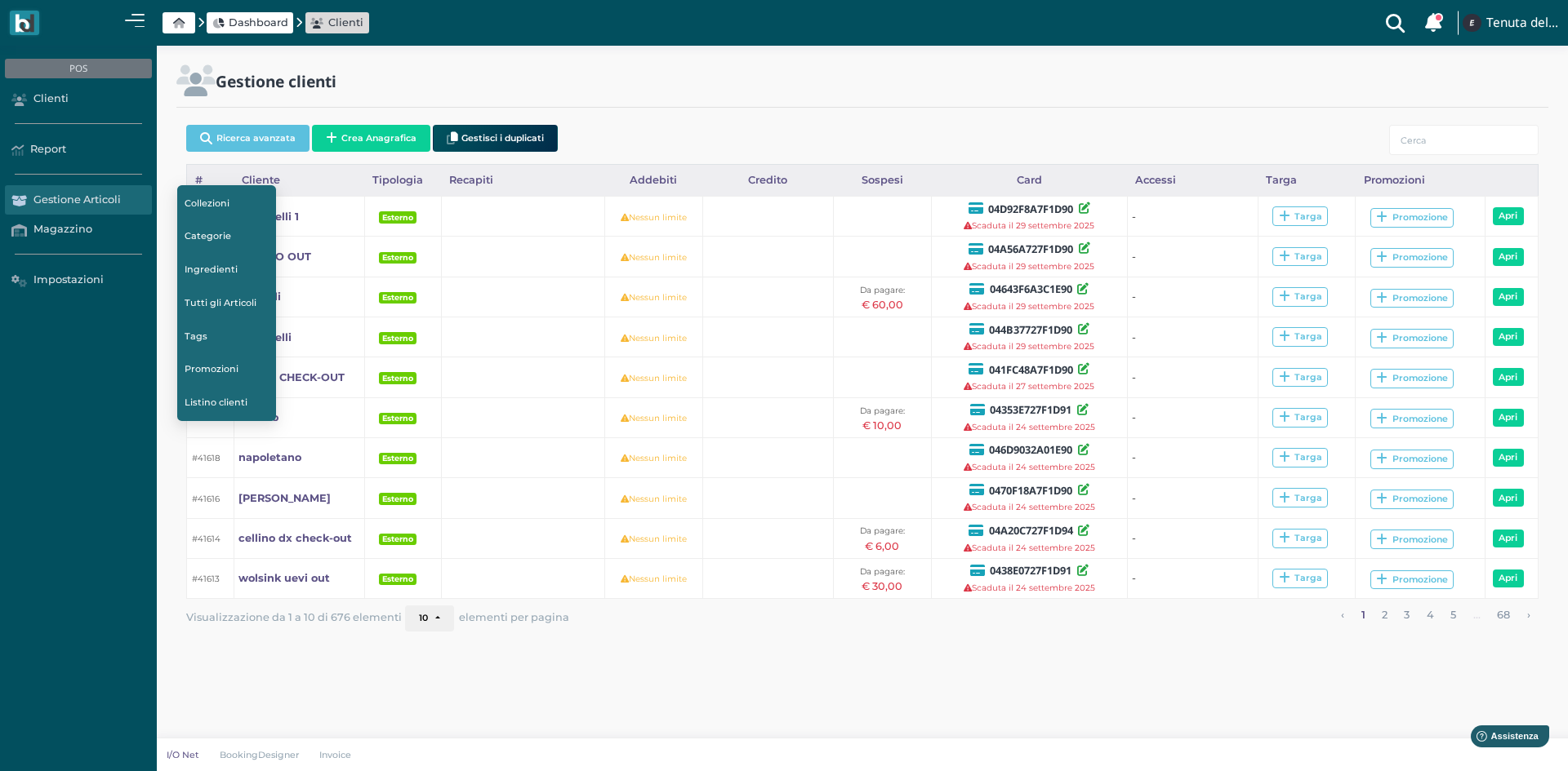
click at [217, 399] on link "Listino clienti" at bounding box center [226, 403] width 100 height 31
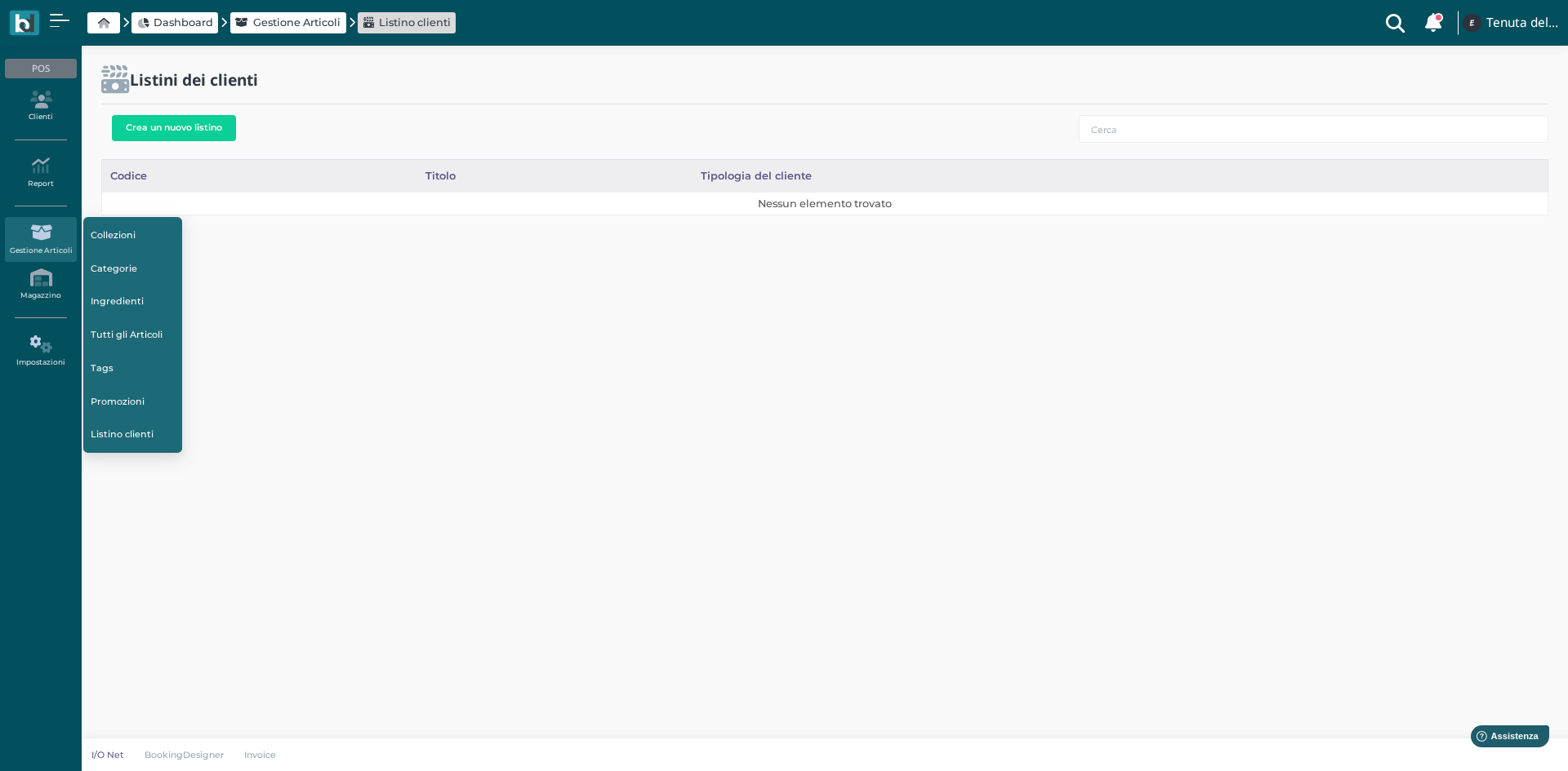
click at [46, 343] on icon at bounding box center [40, 344] width 71 height 18
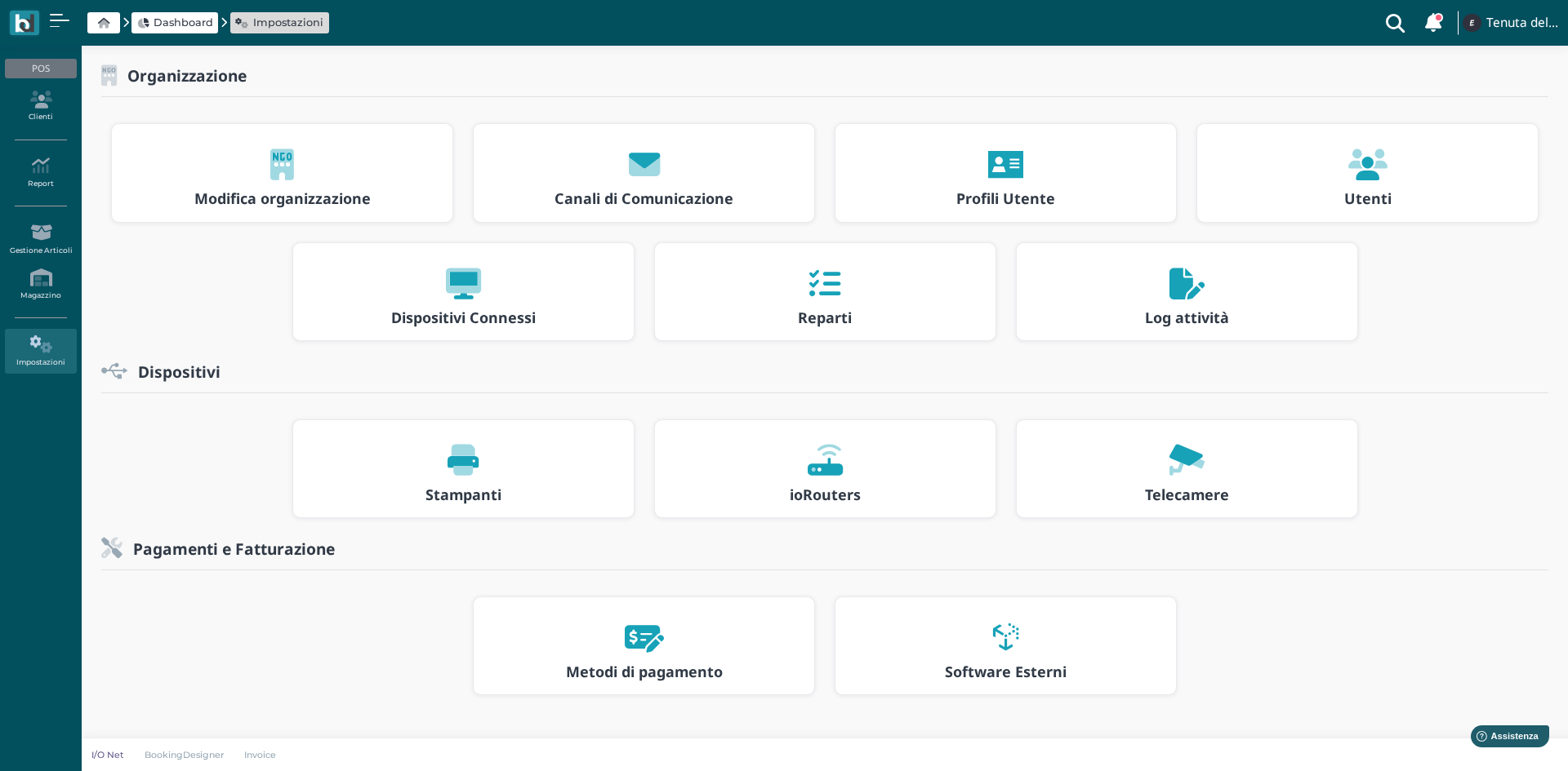
click at [1373, 142] on div at bounding box center [1366, 164] width 311 height 52
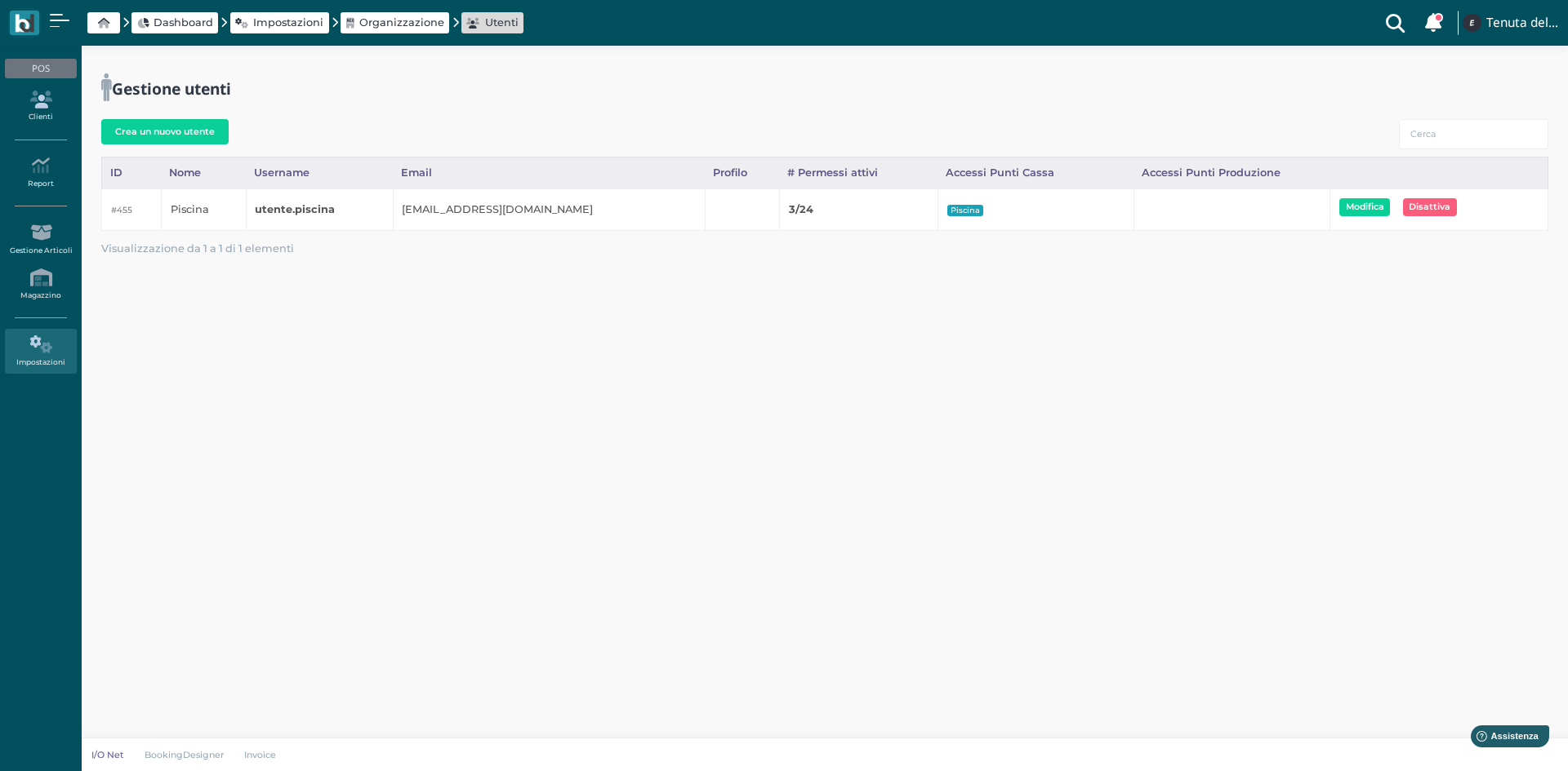
click at [18, 112] on link "Clienti" at bounding box center [40, 106] width 71 height 45
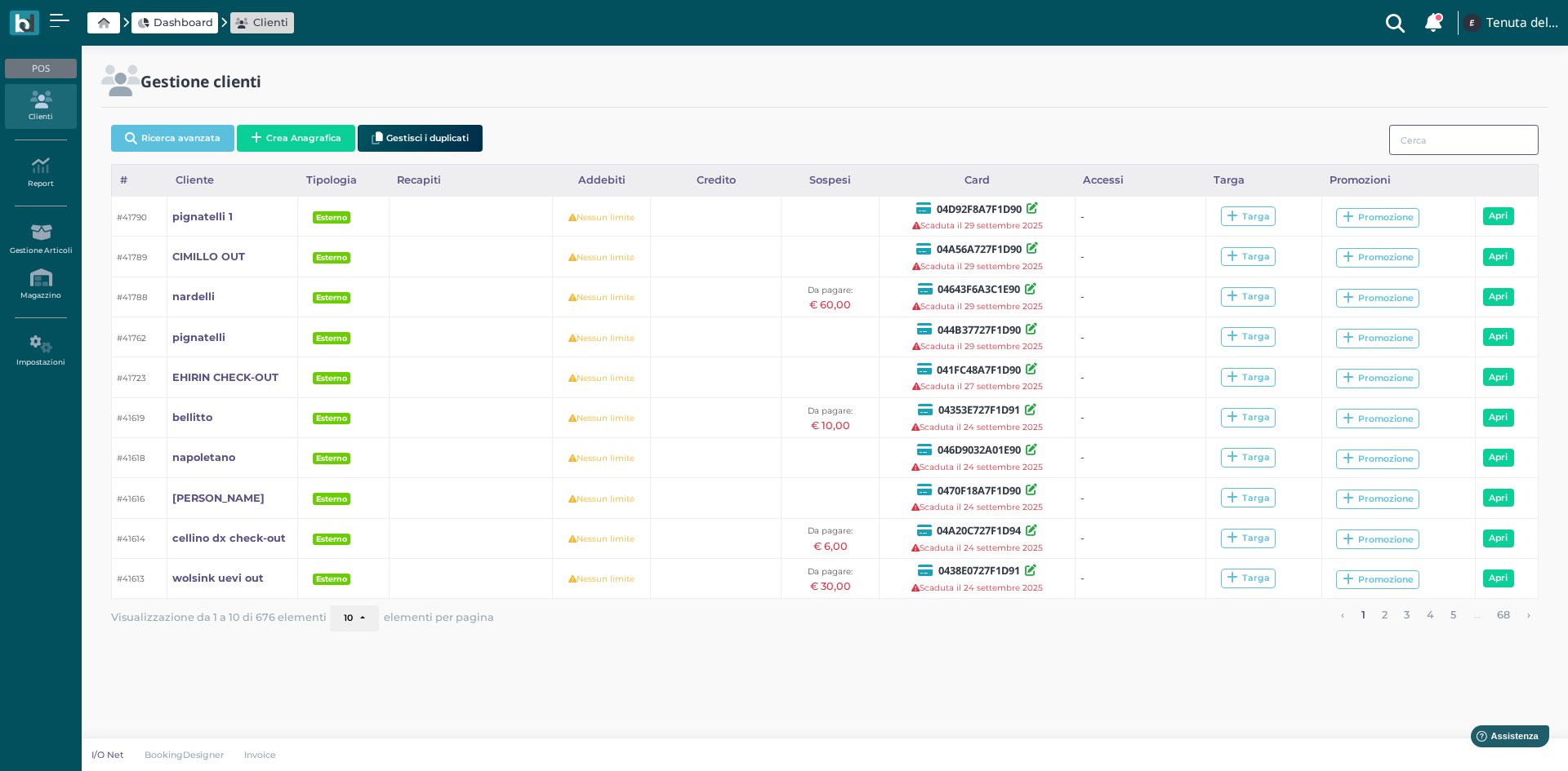
click at [1425, 138] on input "search" at bounding box center [1462, 140] width 149 height 30
click at [1399, 11] on icon at bounding box center [1395, 23] width 32 height 46
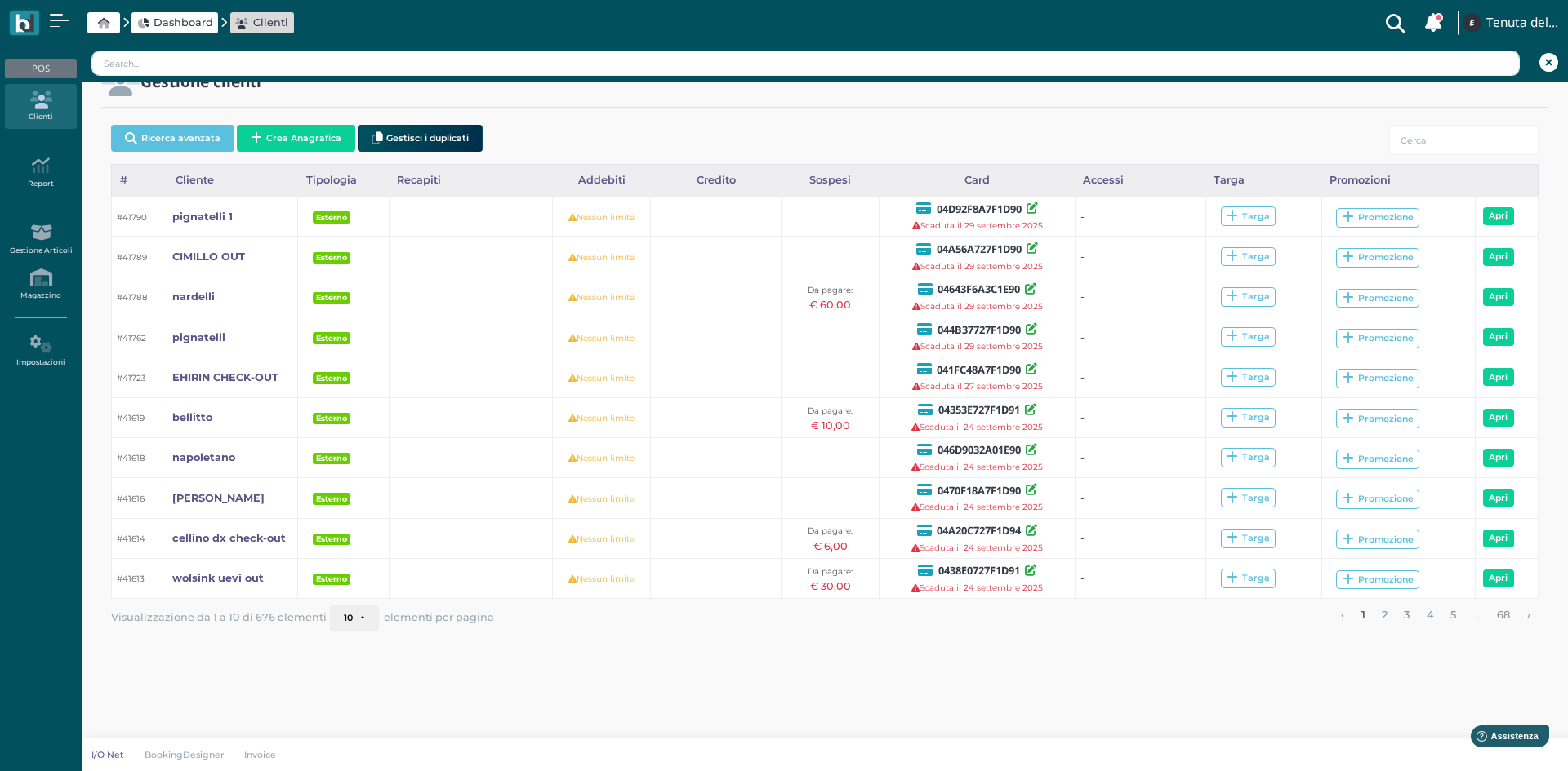
click at [687, 49] on div at bounding box center [805, 64] width 1447 height 36
drag, startPoint x: 308, startPoint y: 30, endPoint x: 309, endPoint y: 54, distance: 24.0
click at [308, 29] on div "Dashboard Clienti Clienti con sospeso Vi sono 115 clienti che hanno un sospeso …" at bounding box center [784, 23] width 1548 height 46
click at [308, 55] on input "text" at bounding box center [805, 63] width 1428 height 26
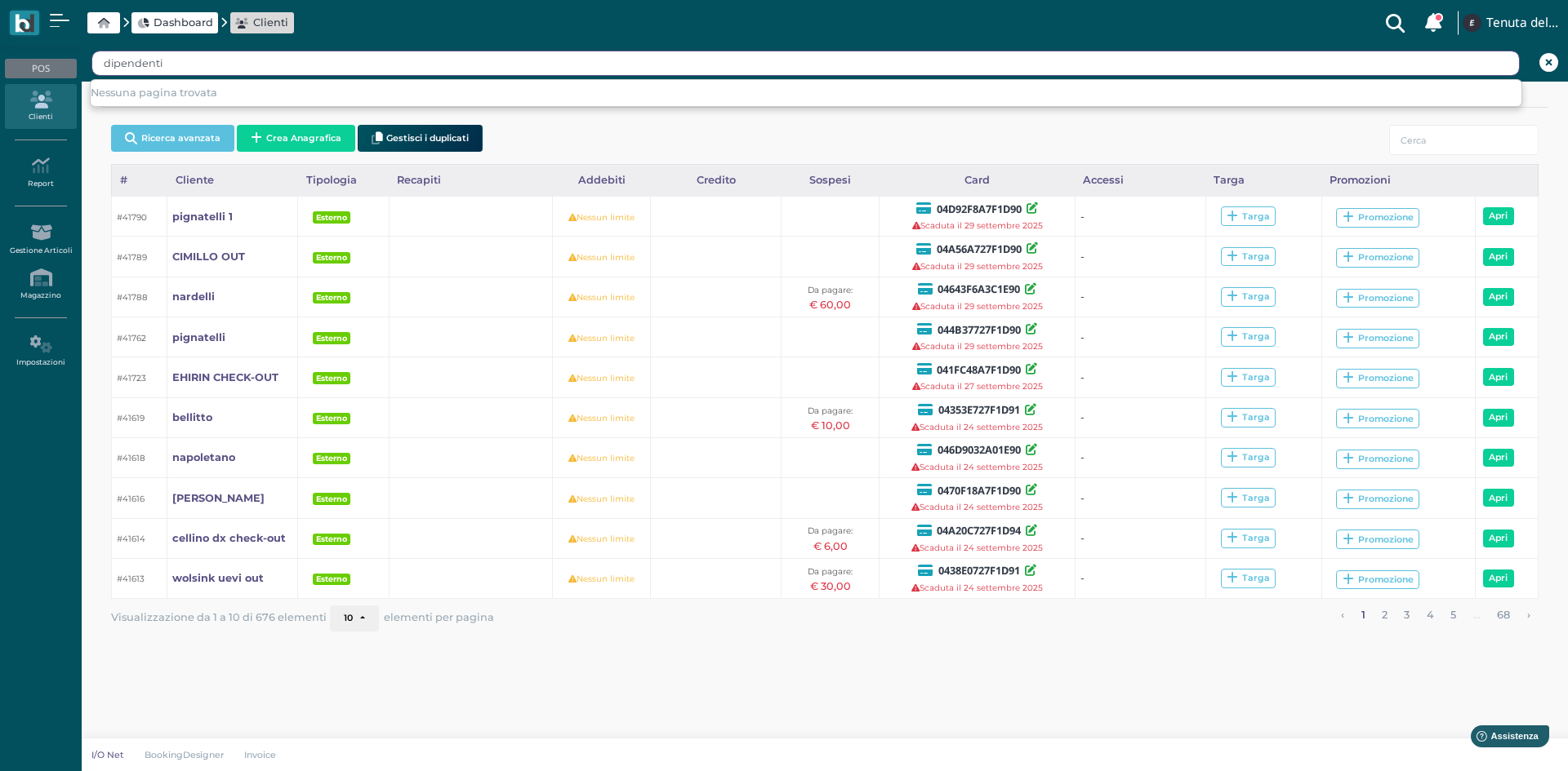
type input "dipendenti"
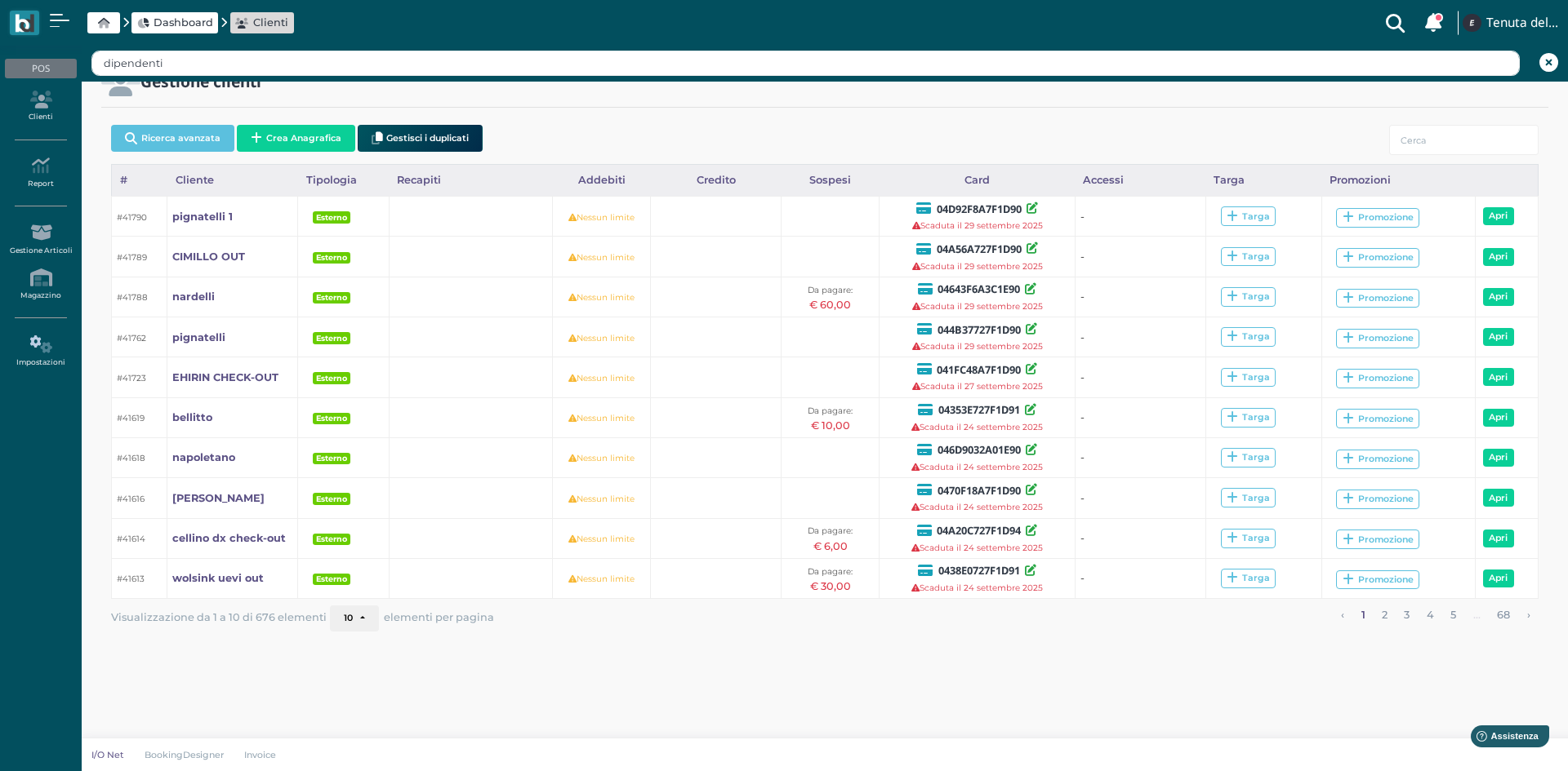
click at [35, 351] on icon at bounding box center [40, 344] width 71 height 18
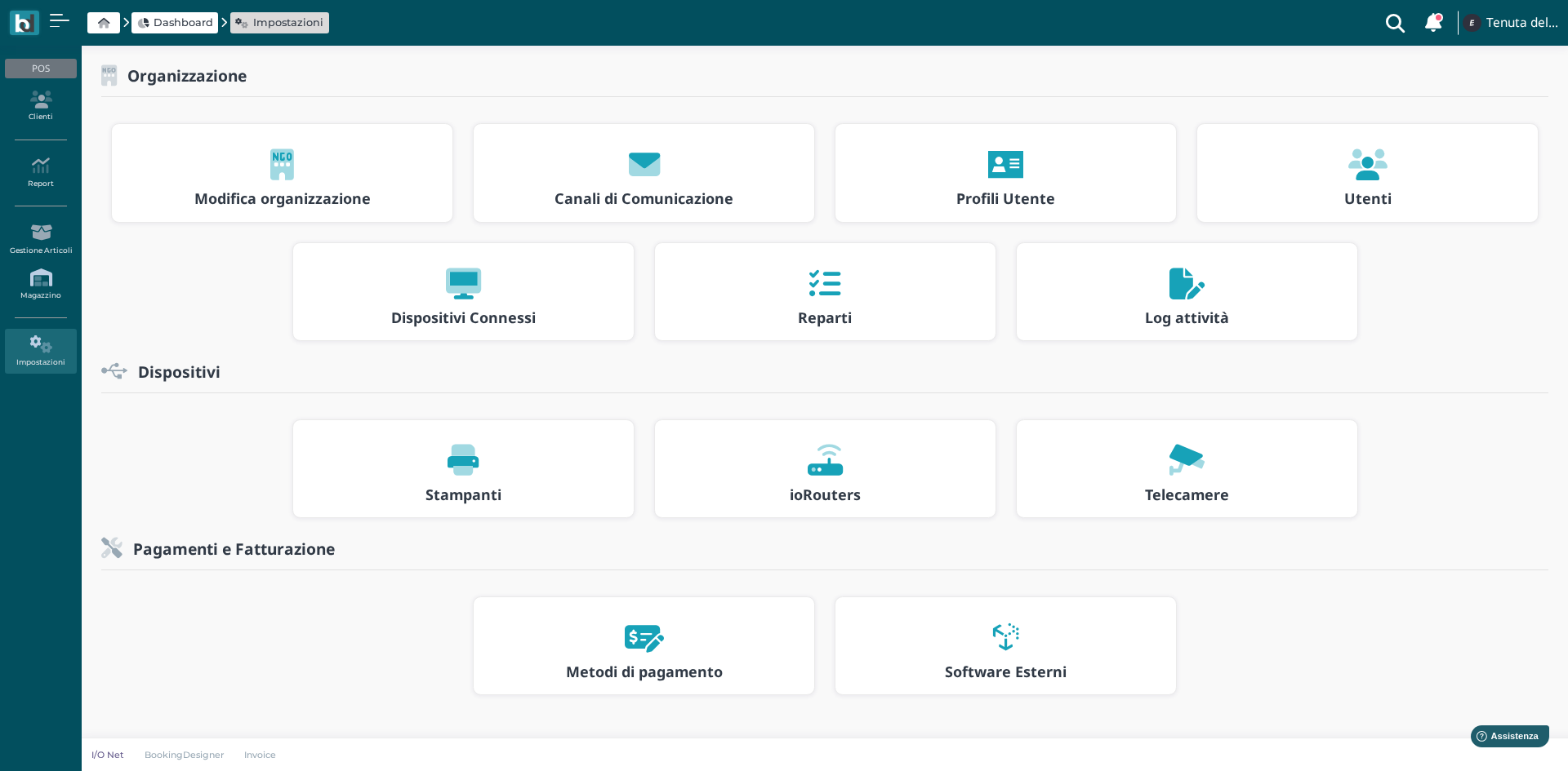
click at [37, 286] on icon at bounding box center [40, 277] width 71 height 18
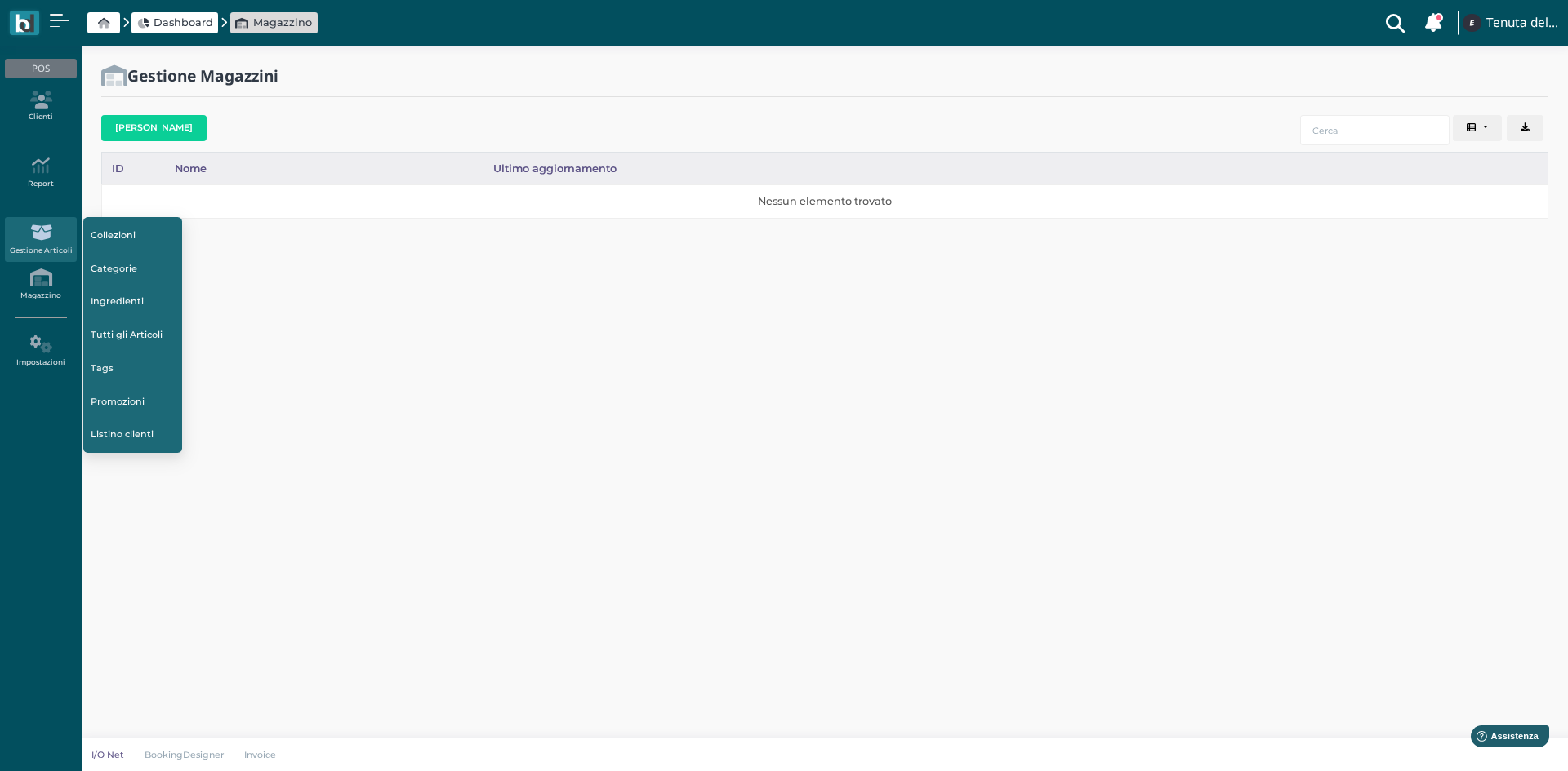
click at [37, 237] on icon at bounding box center [40, 232] width 71 height 18
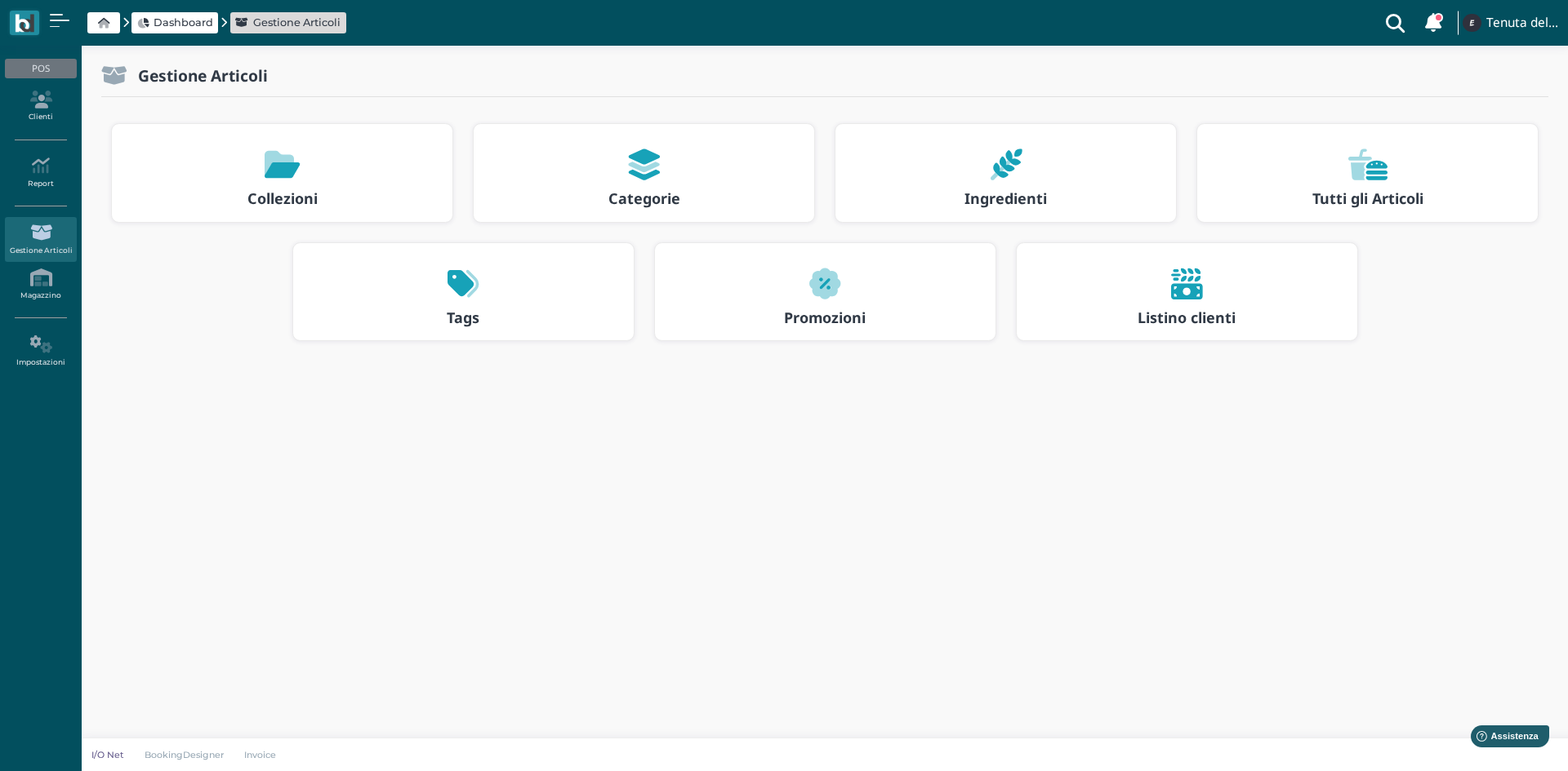
click at [627, 197] on b "Categorie" at bounding box center [645, 198] width 72 height 20
click at [354, 194] on h3 "Collezioni" at bounding box center [281, 199] width 311 height 16
click at [496, 300] on div at bounding box center [462, 283] width 311 height 52
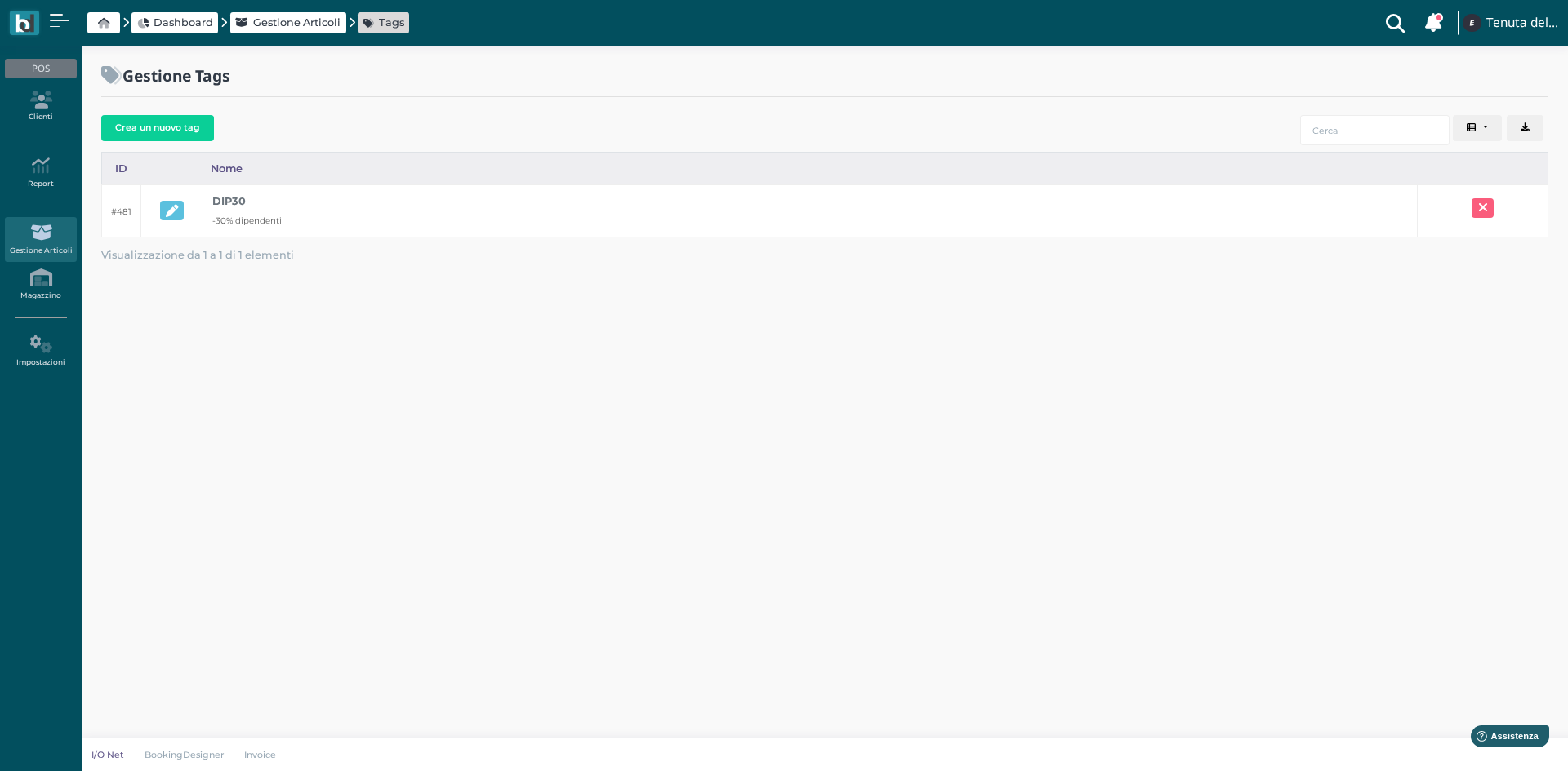
click at [307, 219] on td "DIP30 -30% dipendenti" at bounding box center [810, 210] width 1214 height 52
click at [1402, 13] on icon at bounding box center [1395, 23] width 32 height 46
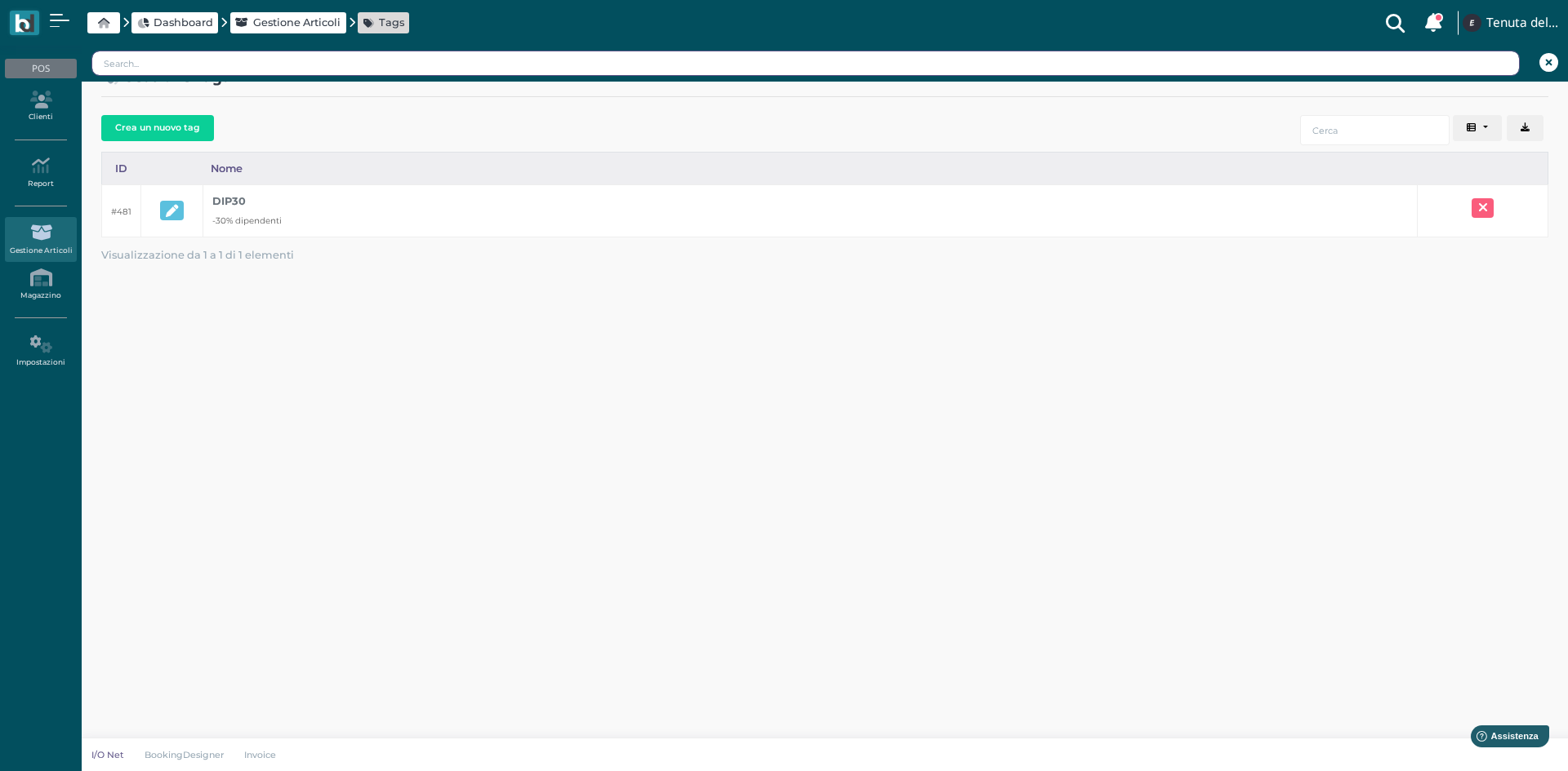
click at [280, 61] on input "text" at bounding box center [805, 63] width 1428 height 26
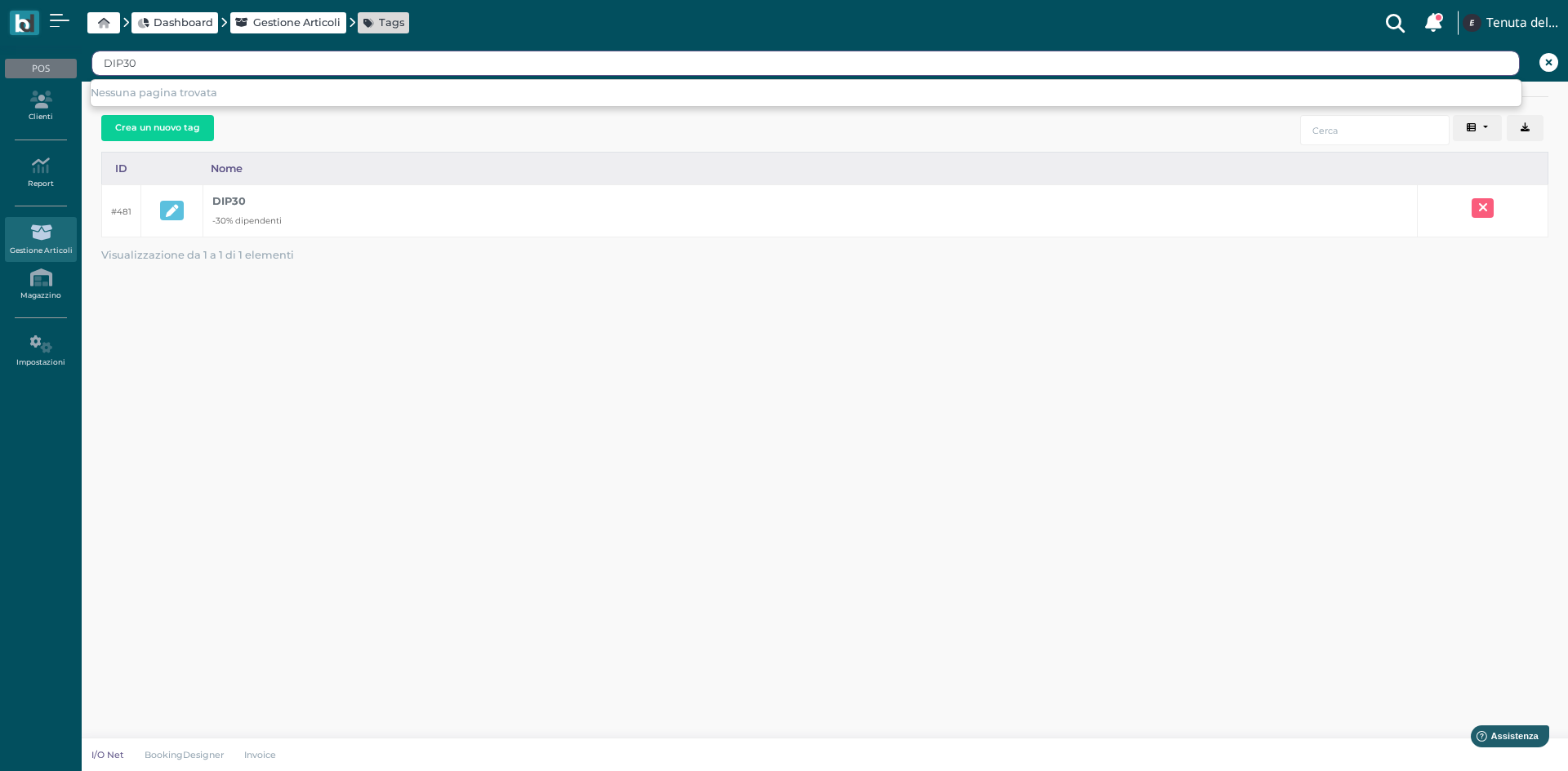
type input "DIP30"
click at [48, 109] on link "Clienti" at bounding box center [40, 106] width 71 height 45
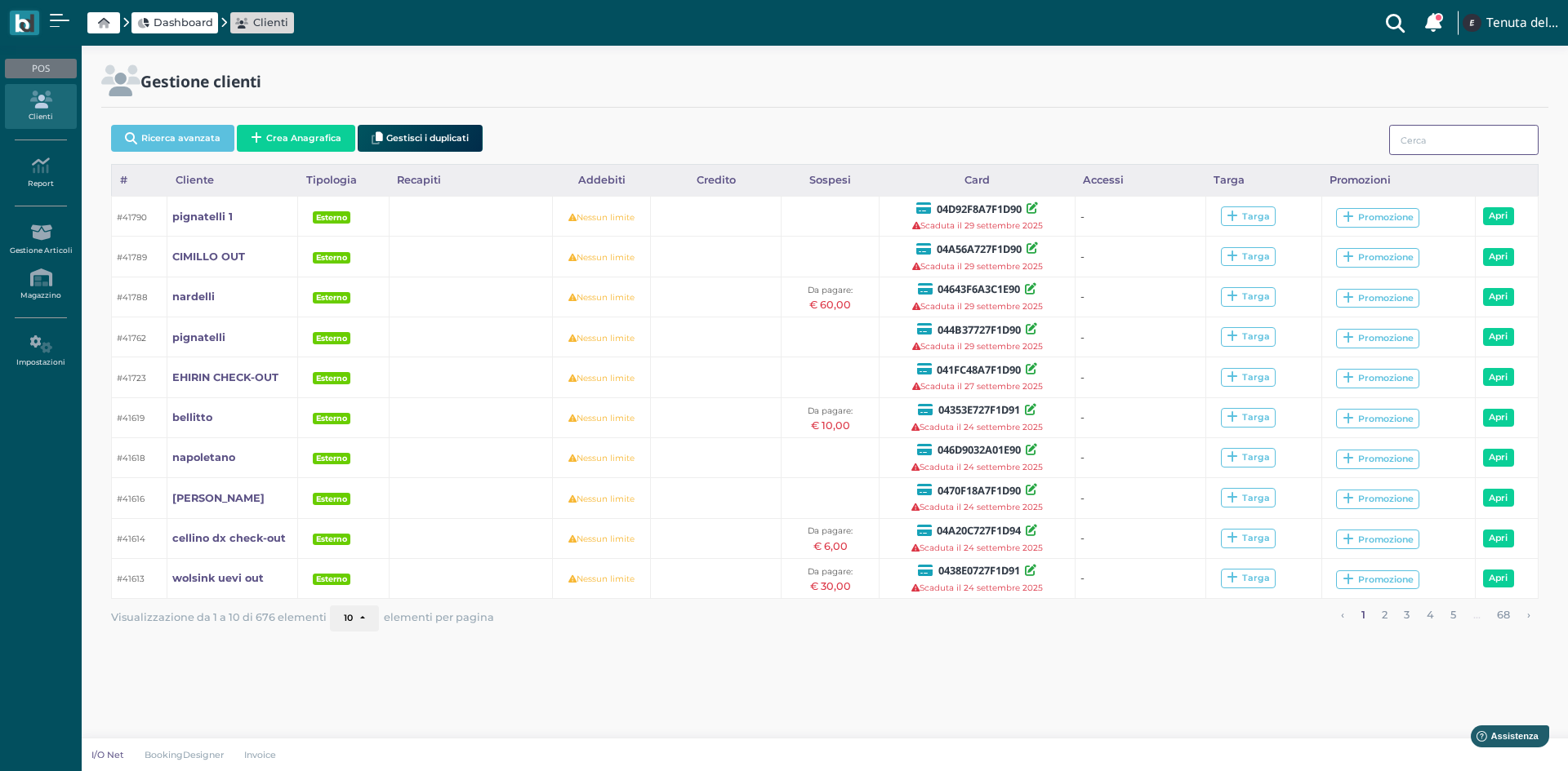
click at [1409, 143] on input "search" at bounding box center [1462, 140] width 149 height 30
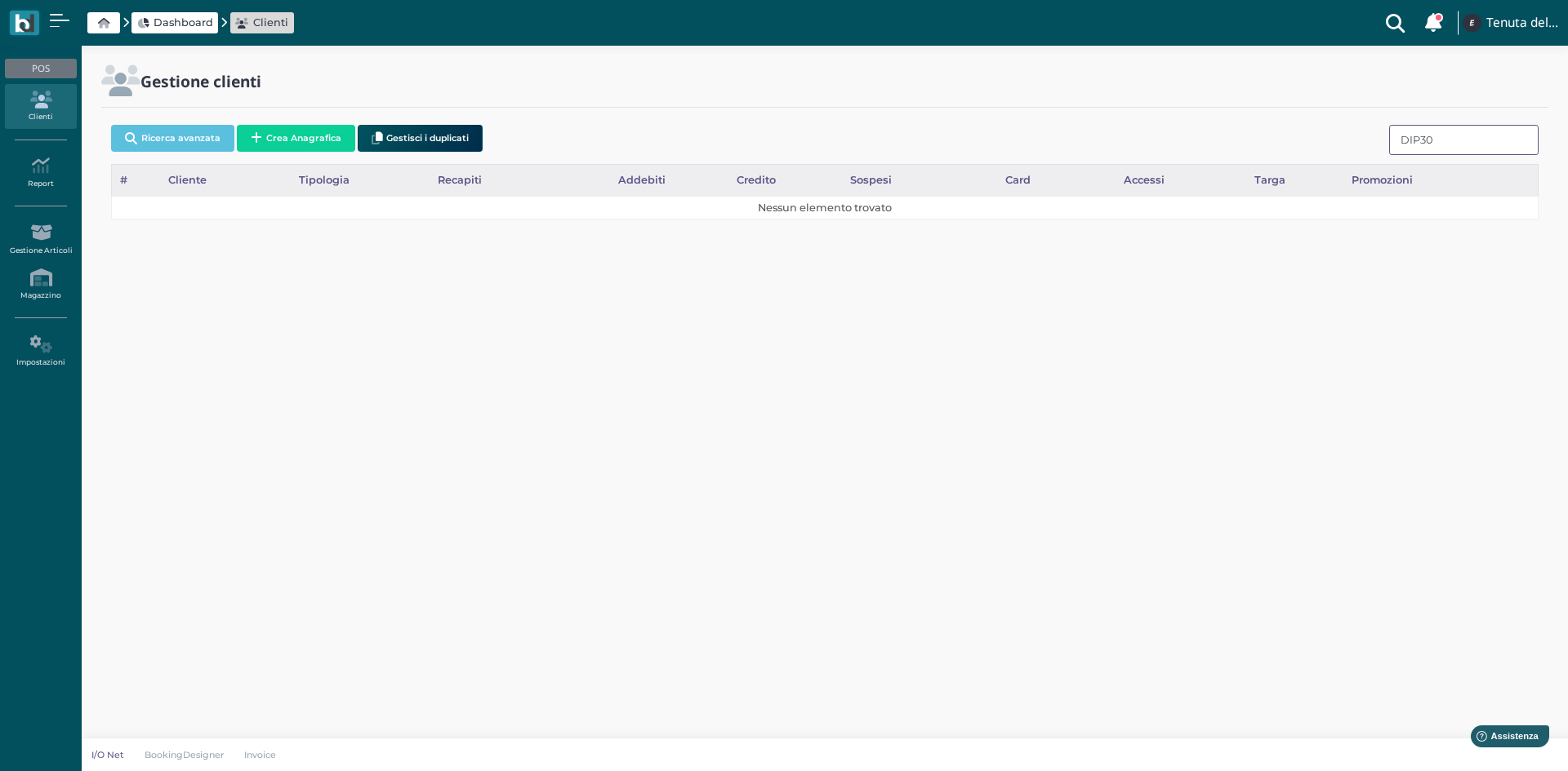
type input "DIP30"
click at [141, 77] on div "Gestione clienti" at bounding box center [518, 81] width 836 height 31
click at [187, 13] on span "Dashboard" at bounding box center [174, 23] width 87 height 21
click at [200, 20] on span "Dashboard" at bounding box center [183, 22] width 60 height 15
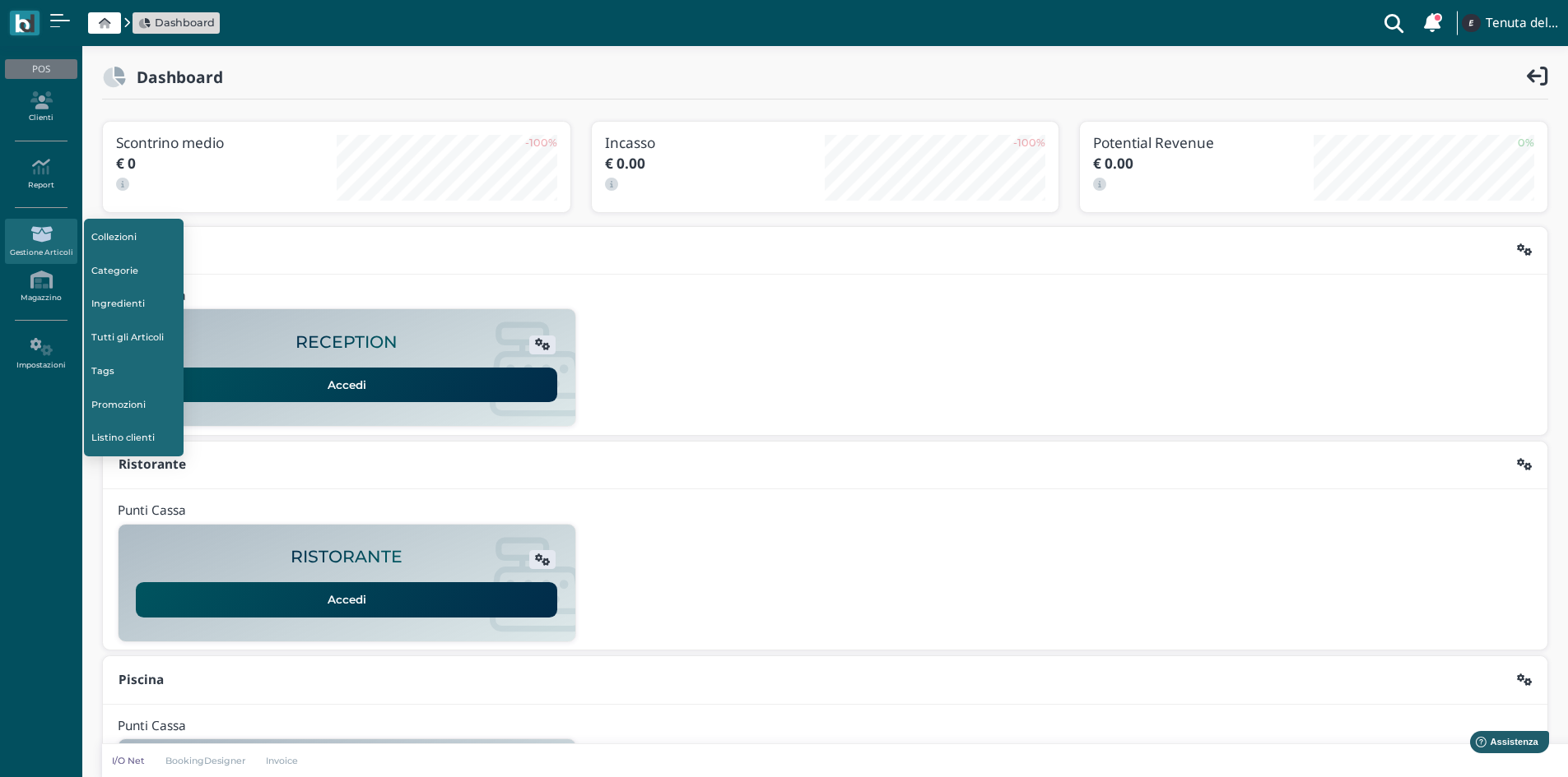
click at [174, 17] on span "Dashboard" at bounding box center [184, 22] width 60 height 15
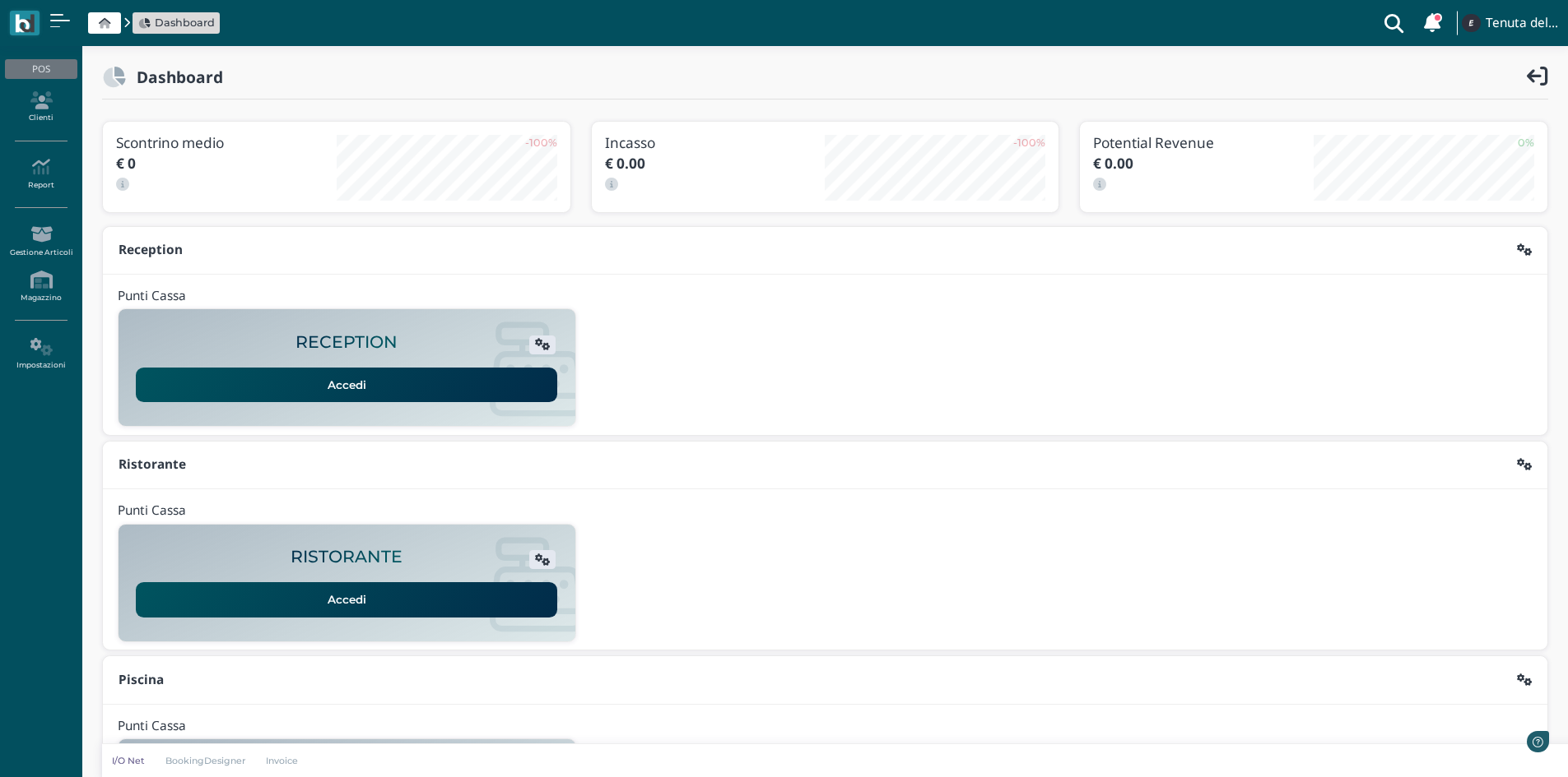
drag, startPoint x: 0, startPoint y: 0, endPoint x: 113, endPoint y: 23, distance: 115.3
click at [113, 23] on span at bounding box center [104, 23] width 33 height 21
click at [30, 131] on ul "POS Clienti Report Report Ordini Report Prelievi Report Doc. Fiscali Report Tra…" at bounding box center [41, 217] width 82 height 331
drag, startPoint x: 32, startPoint y: 103, endPoint x: 37, endPoint y: 123, distance: 20.6
click at [32, 103] on icon at bounding box center [40, 100] width 72 height 18
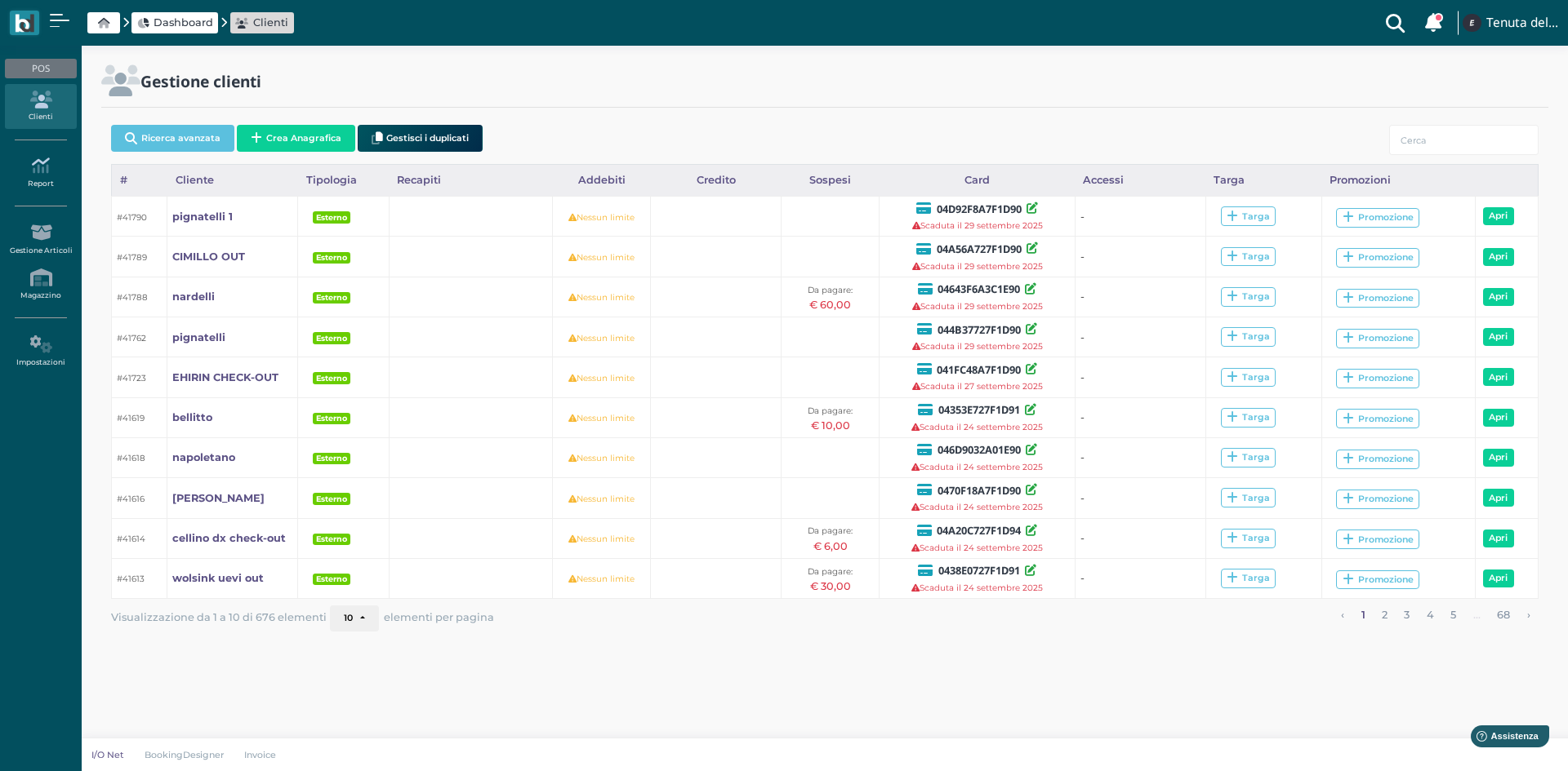
click at [52, 188] on link "Report" at bounding box center [40, 172] width 71 height 45
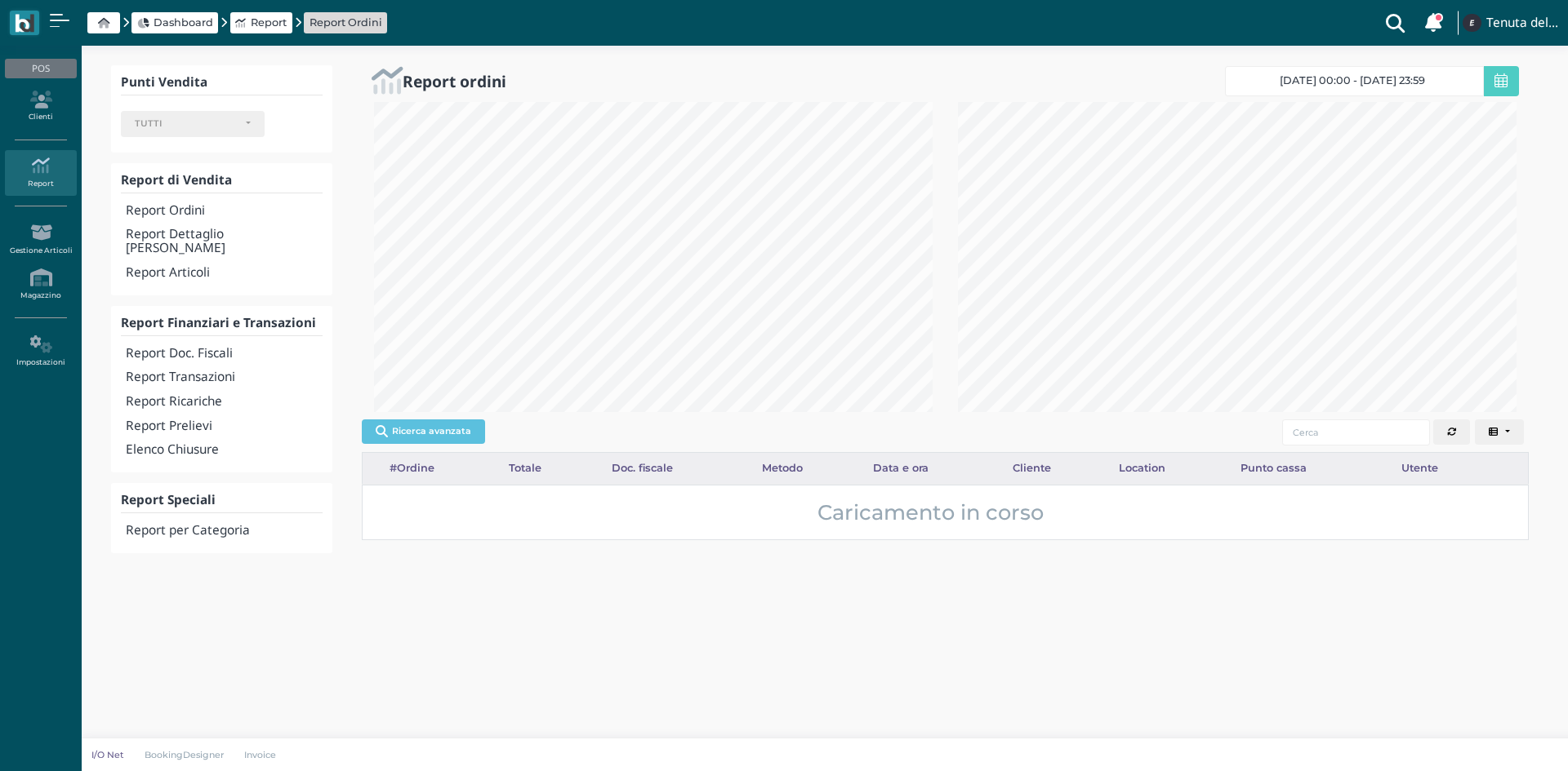
select select
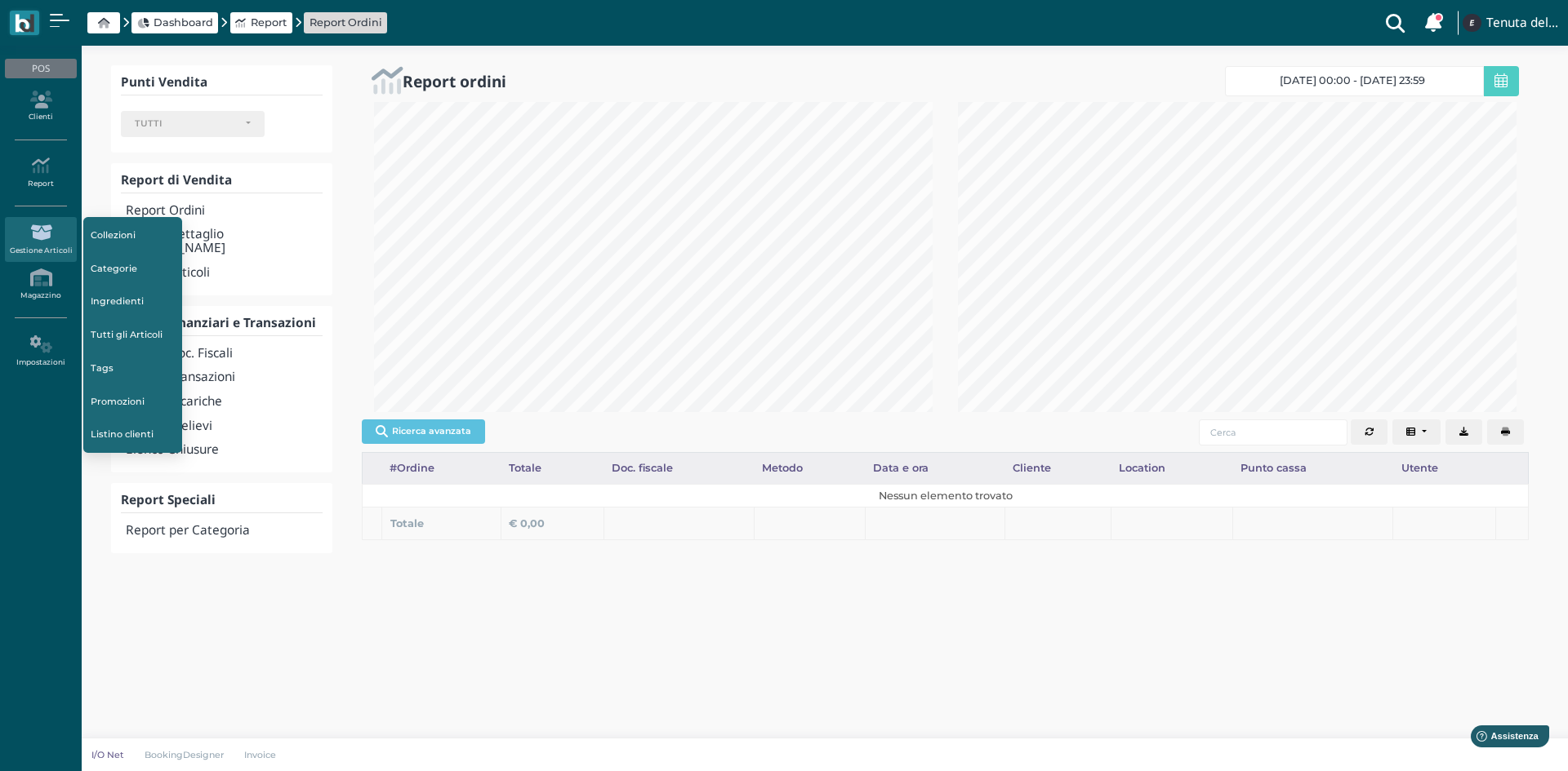
scroll to position [310, 584]
click at [25, 253] on link "Gestione Articoli" at bounding box center [40, 239] width 71 height 45
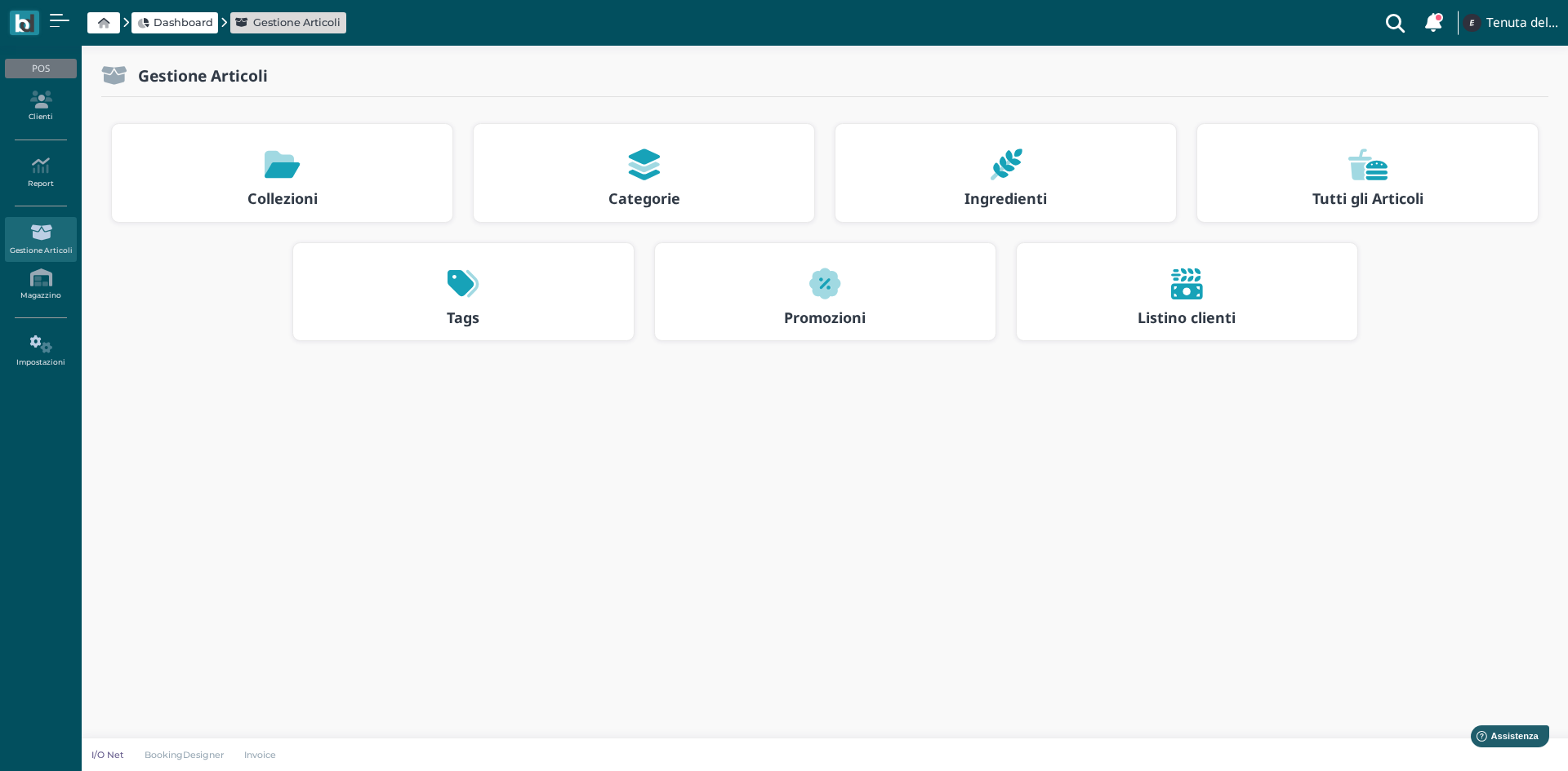
click at [59, 336] on icon at bounding box center [40, 344] width 71 height 18
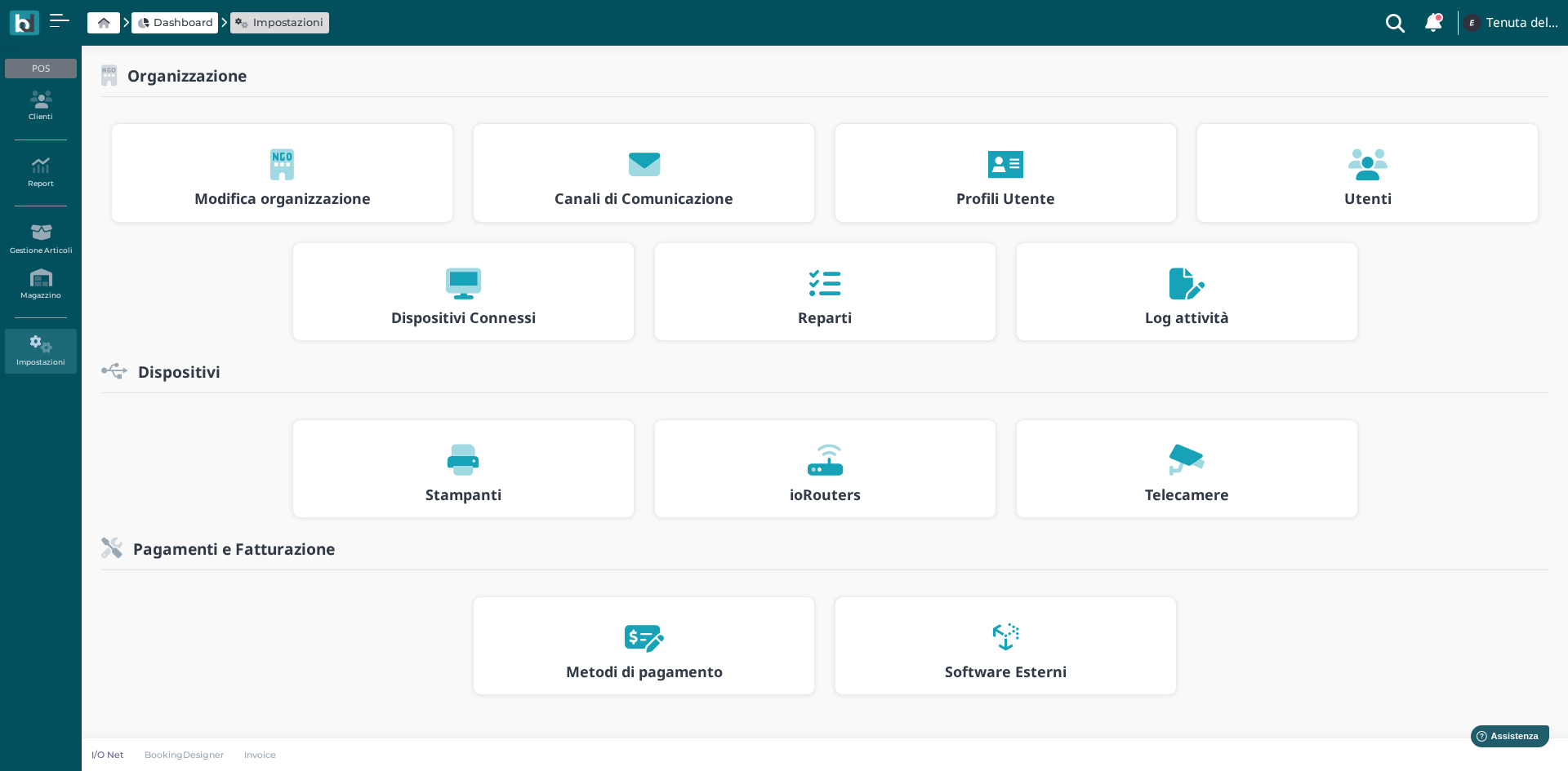
click at [1036, 176] on div at bounding box center [1005, 164] width 311 height 52
